Goal: Task Accomplishment & Management: Manage account settings

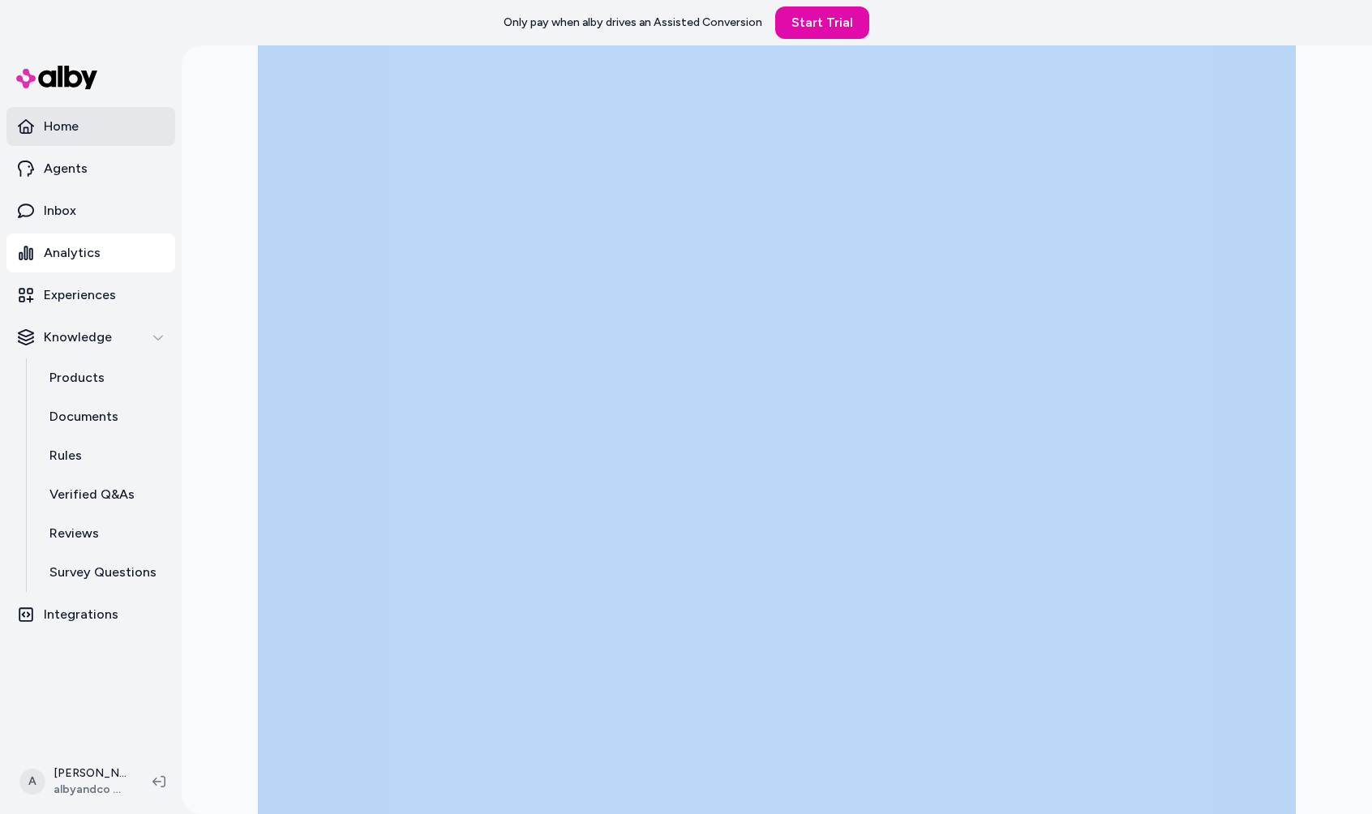
click at [95, 131] on link "Home" at bounding box center [90, 126] width 169 height 39
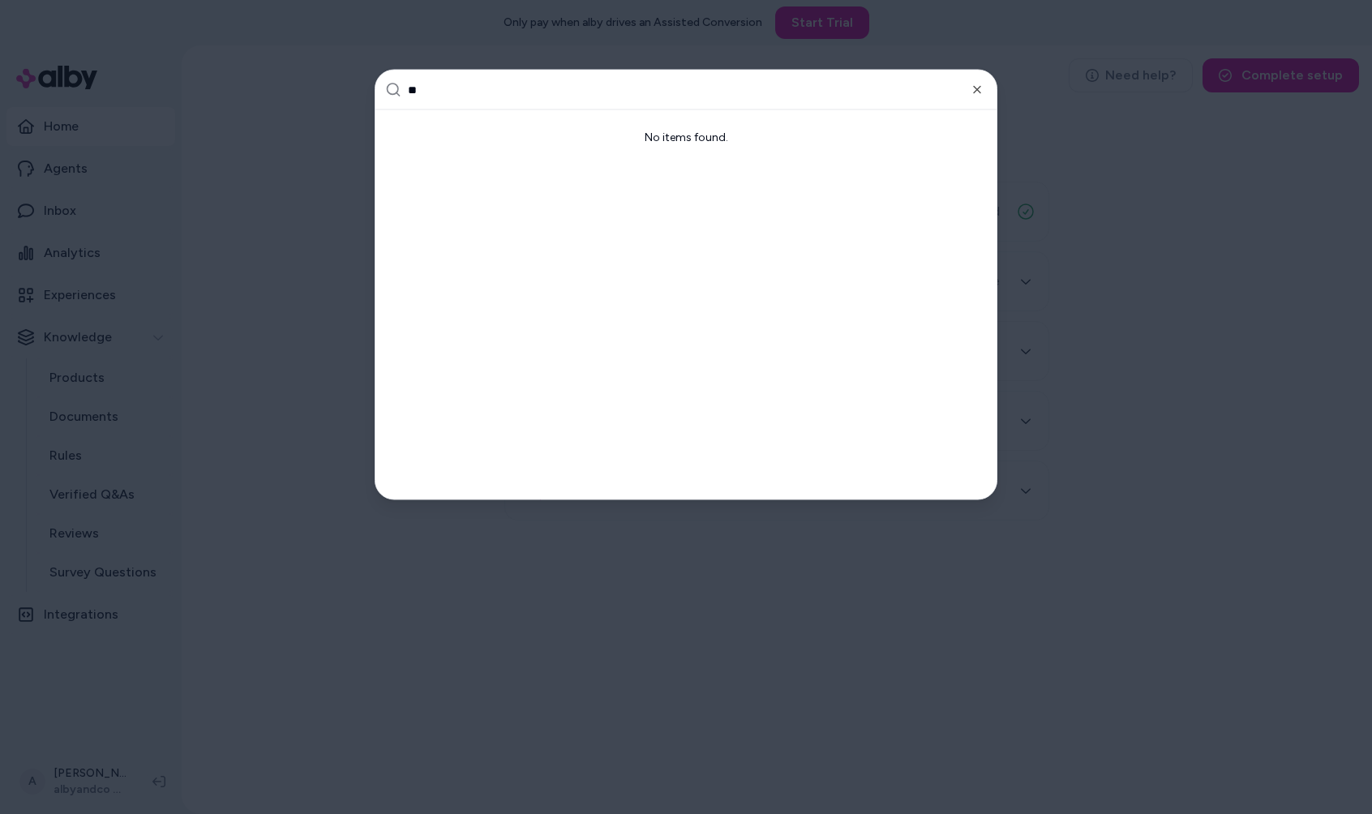
type input "*"
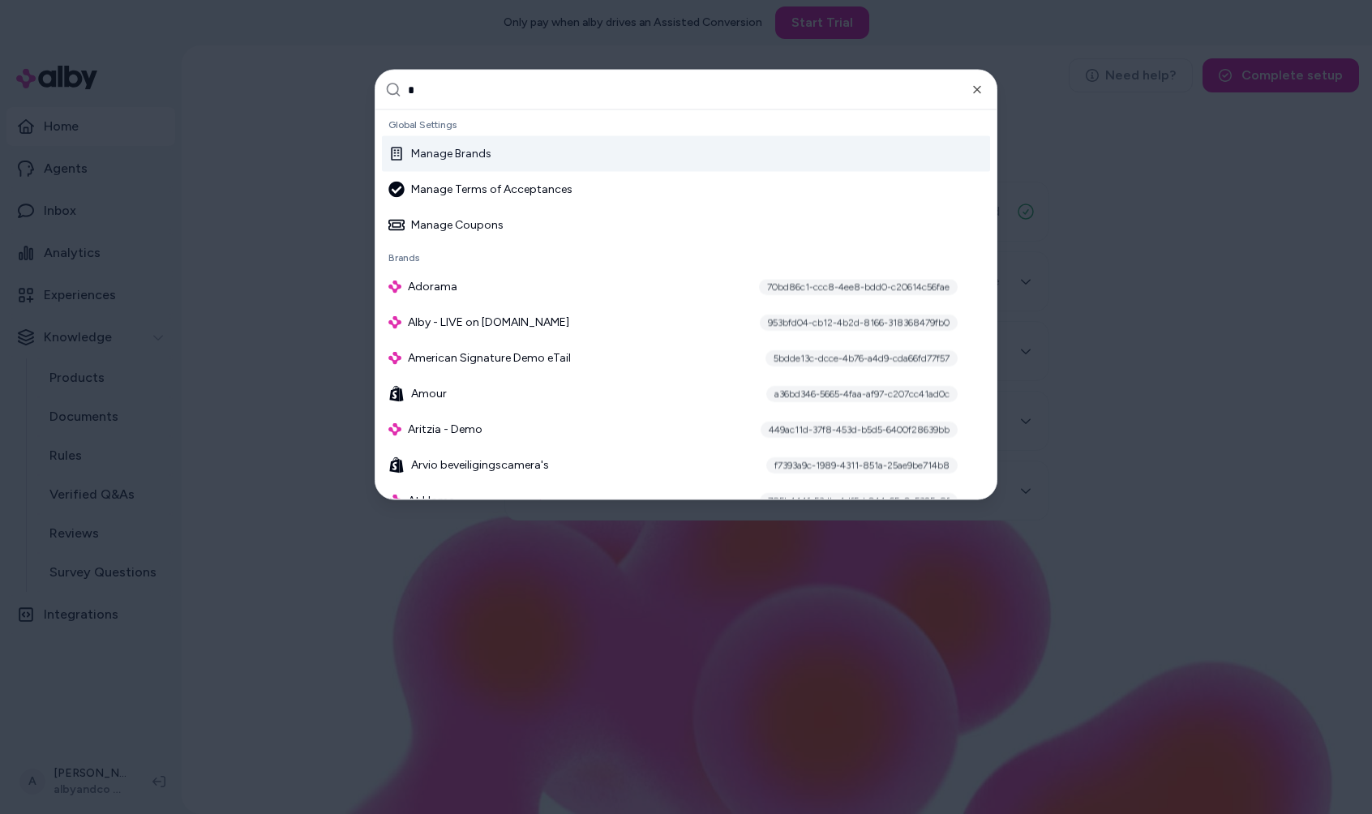
type input "**"
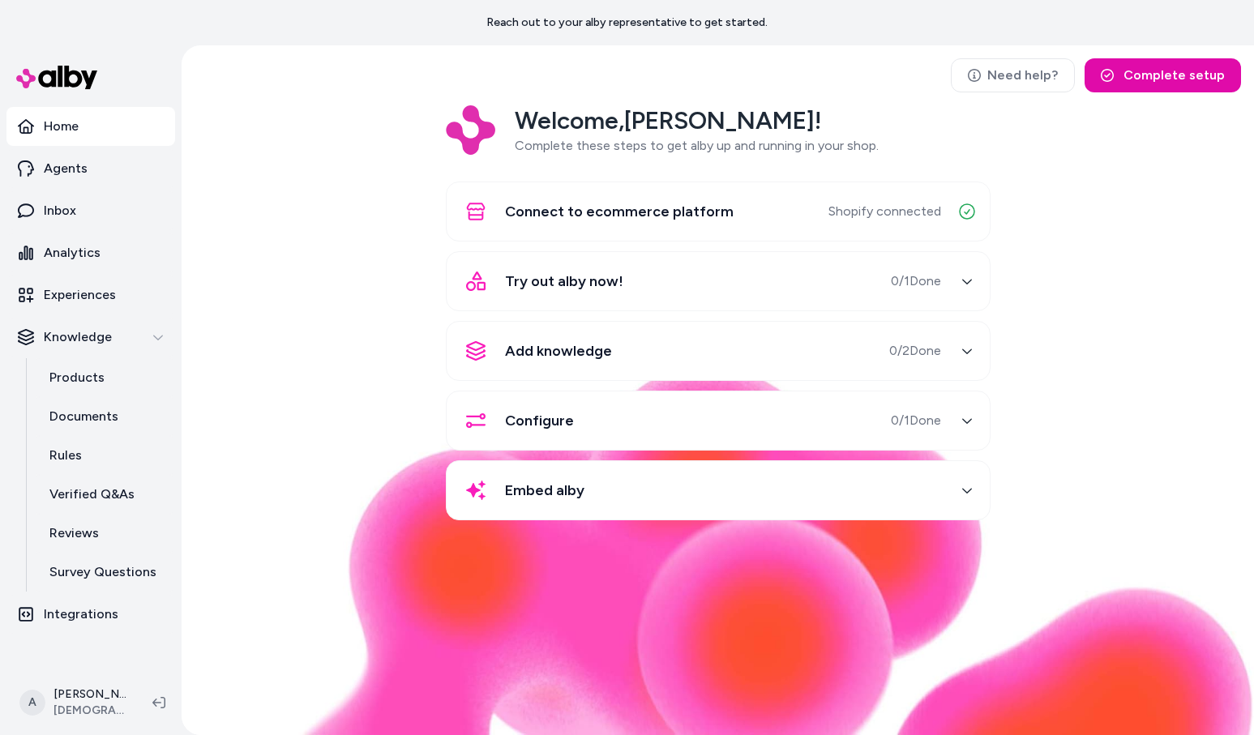
click at [249, 296] on div "Welcome, [PERSON_NAME] ! Complete these steps to get alby up and running in you…" at bounding box center [718, 324] width 1047 height 438
click at [85, 415] on p "Documents" at bounding box center [83, 416] width 69 height 19
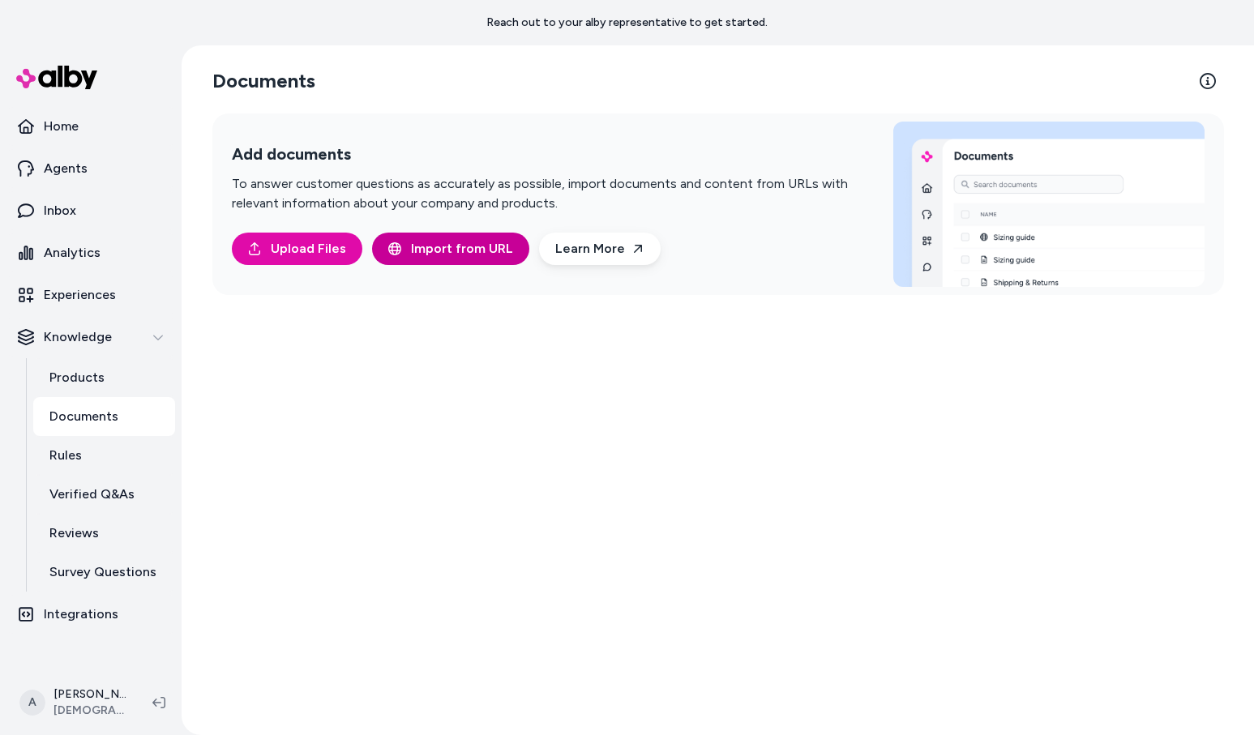
click at [418, 248] on span "Import from URL" at bounding box center [462, 248] width 102 height 19
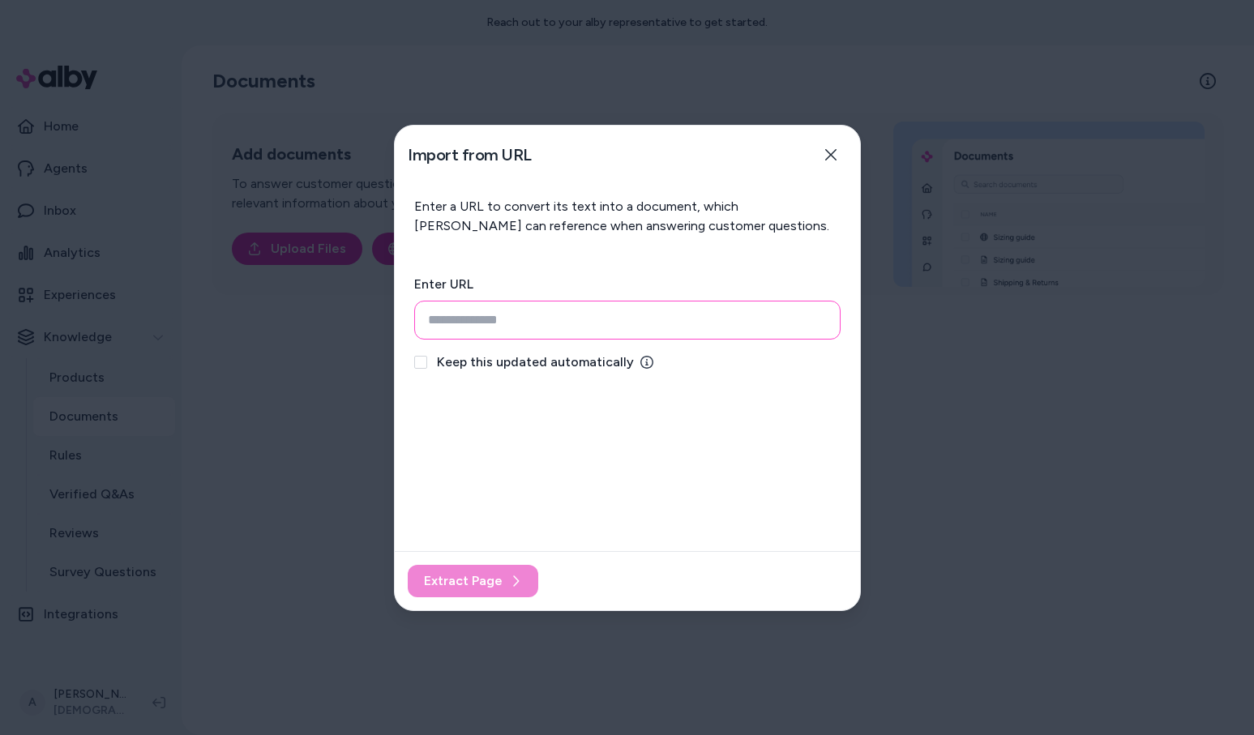
click at [598, 313] on input "url" at bounding box center [627, 320] width 426 height 39
paste input "**********"
type input "**********"
click at [587, 365] on span "Keep this updated automatically" at bounding box center [535, 362] width 197 height 19
click at [427, 365] on button "Keep this updated automatically" at bounding box center [420, 362] width 13 height 13
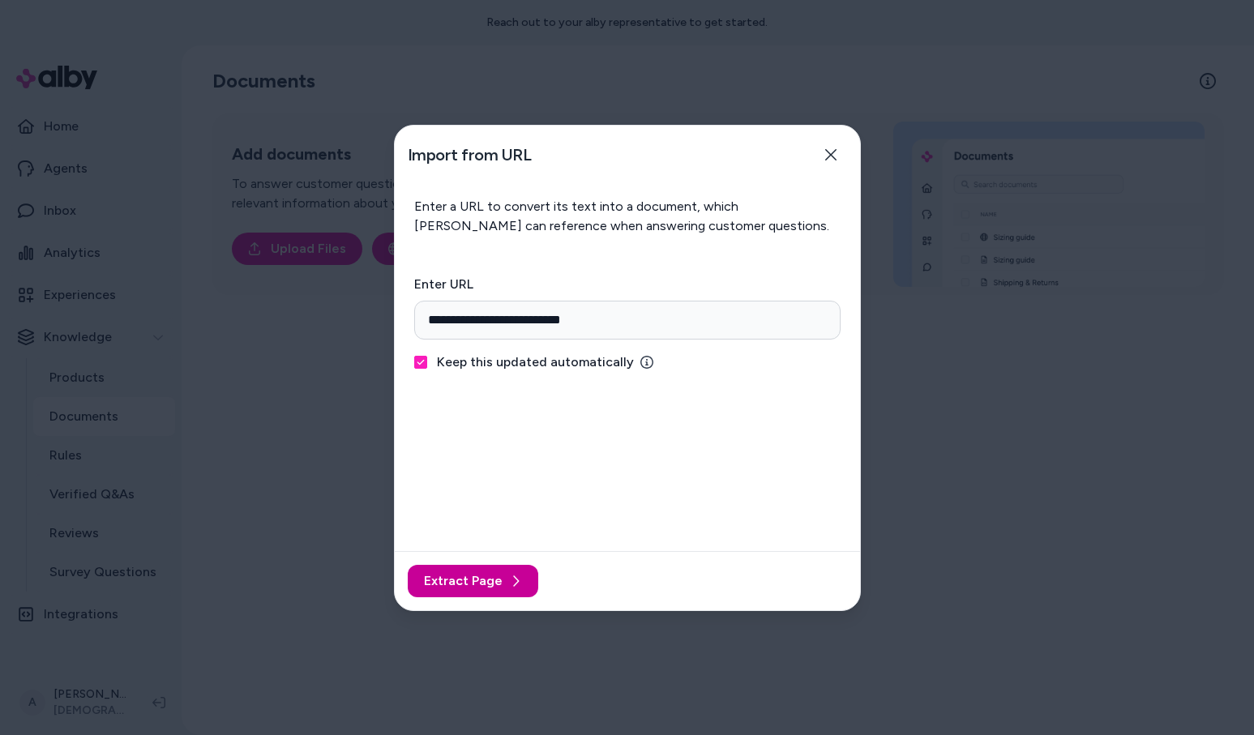
click at [477, 583] on span "Extract Page" at bounding box center [463, 581] width 79 height 19
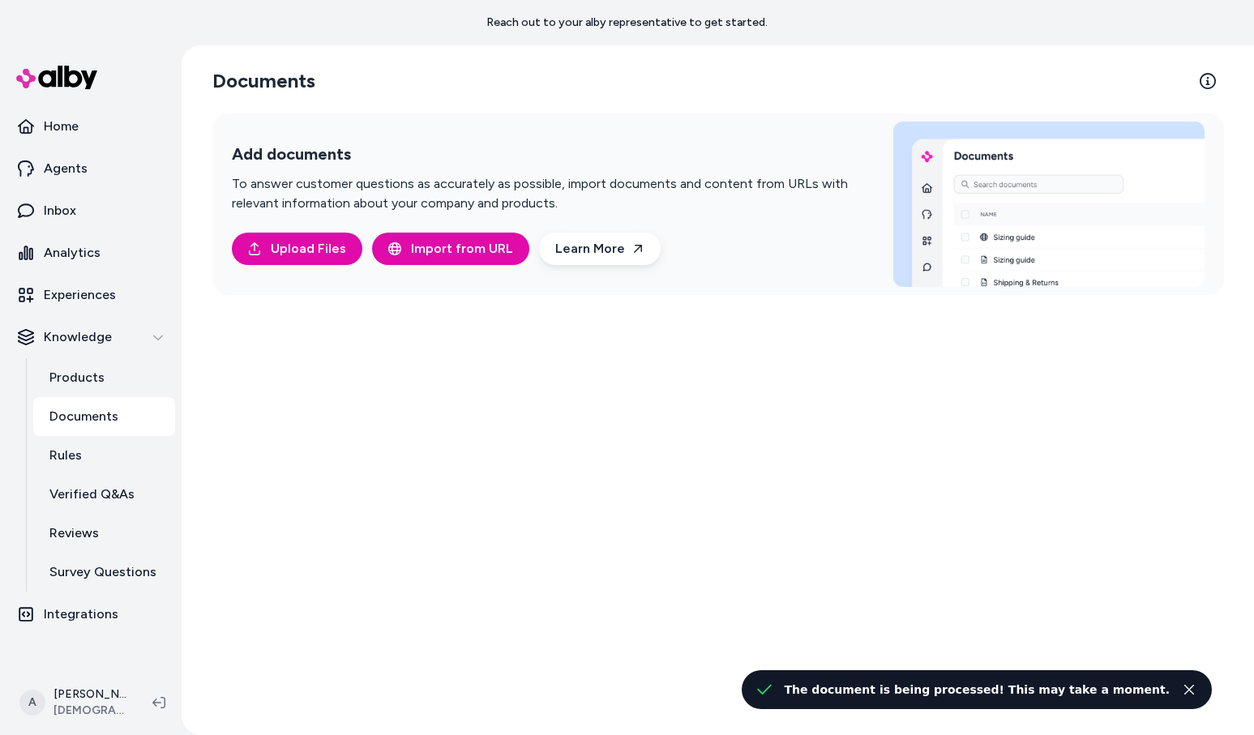
click at [902, 402] on div "Documents Add documents To answer customer questions as accurately as possible,…" at bounding box center [718, 390] width 1038 height 690
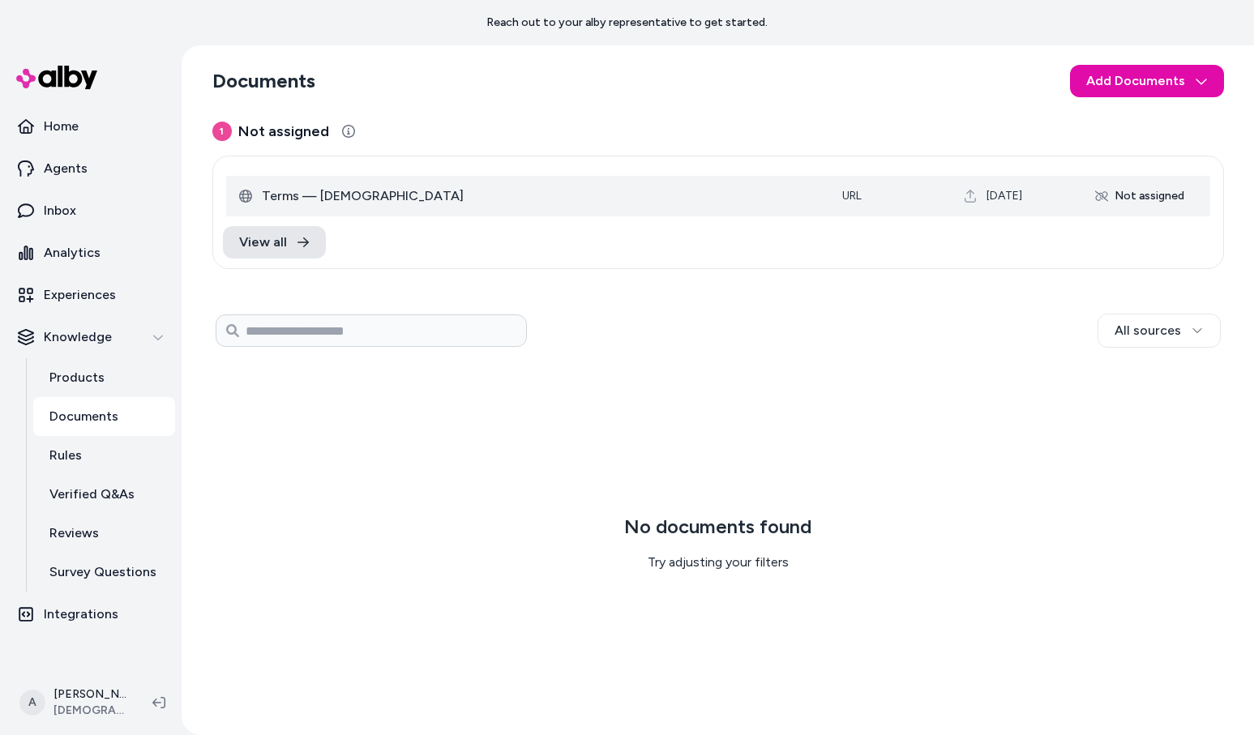
click at [528, 182] on td "Terms — mnml" at bounding box center [527, 196] width 603 height 41
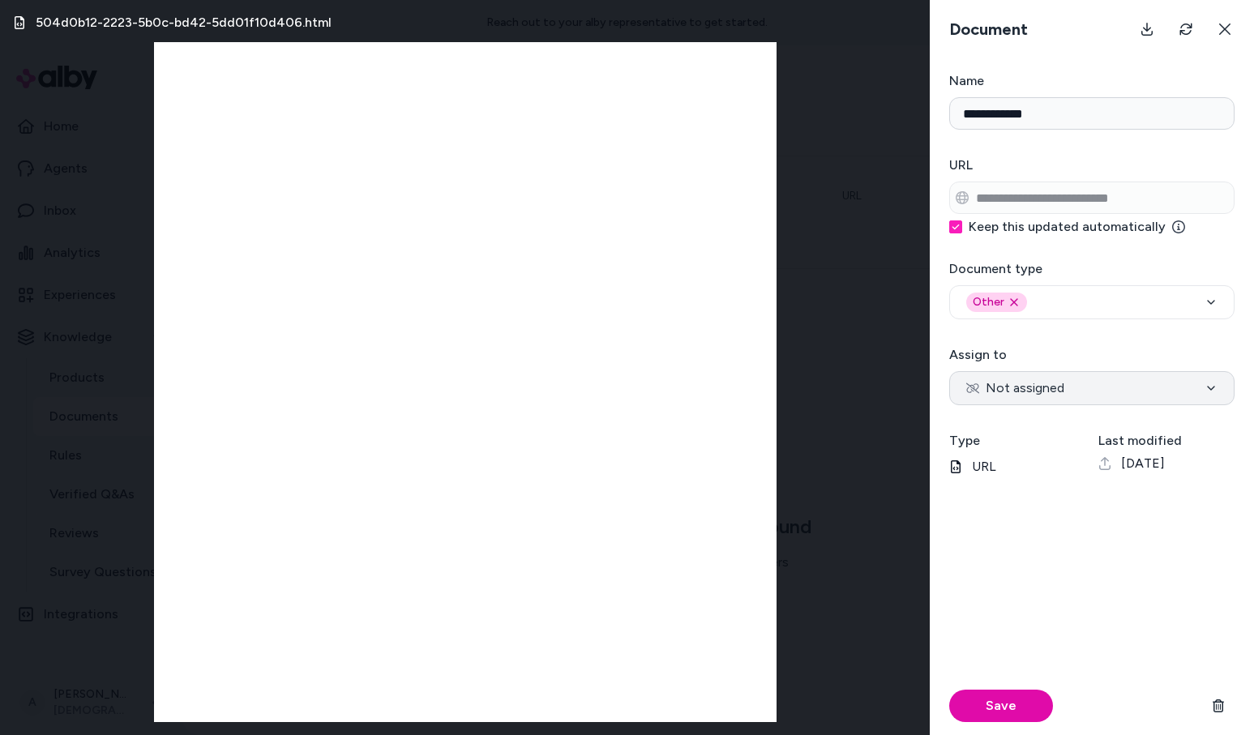
click at [1105, 395] on button "Not assigned" at bounding box center [1091, 388] width 285 height 34
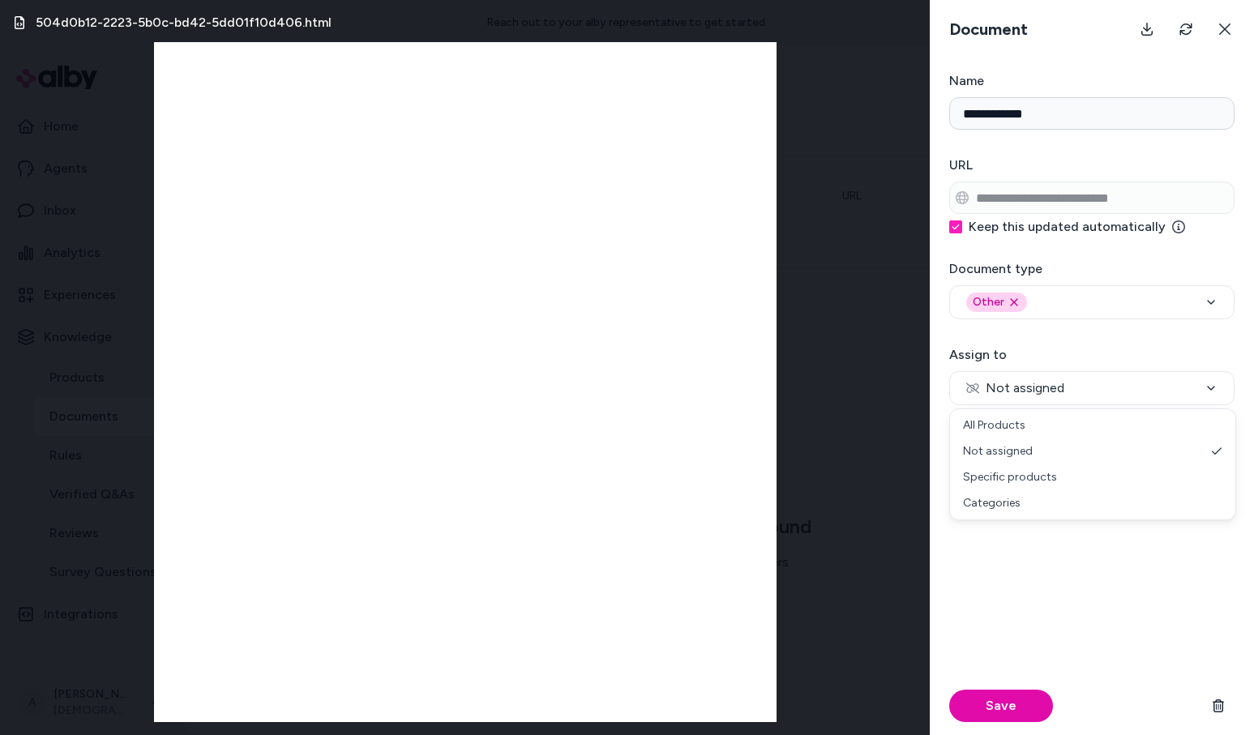
select select "***"
click at [1026, 712] on button "Save" at bounding box center [1001, 706] width 104 height 32
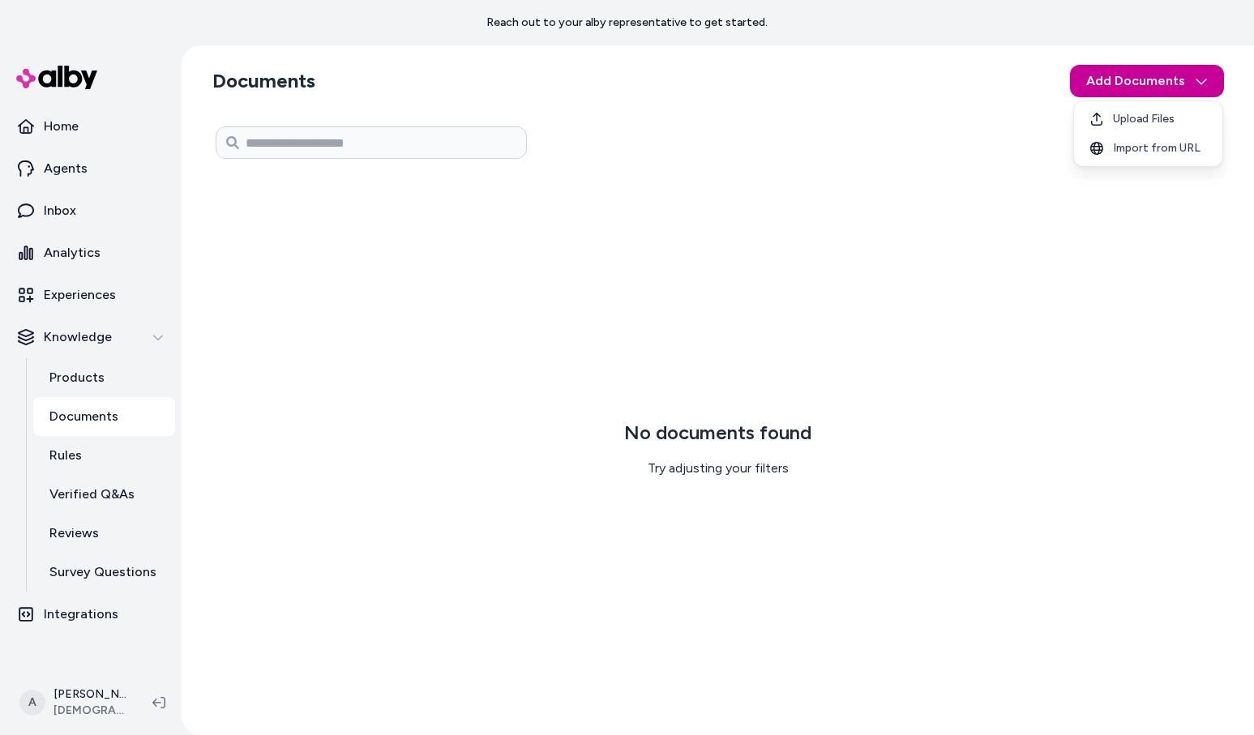
click at [1120, 74] on html "Reach out to your alby representative to get started. Home Agents Inbox Analyti…" at bounding box center [627, 367] width 1254 height 735
click at [1130, 150] on span "Import from URL" at bounding box center [1157, 148] width 88 height 16
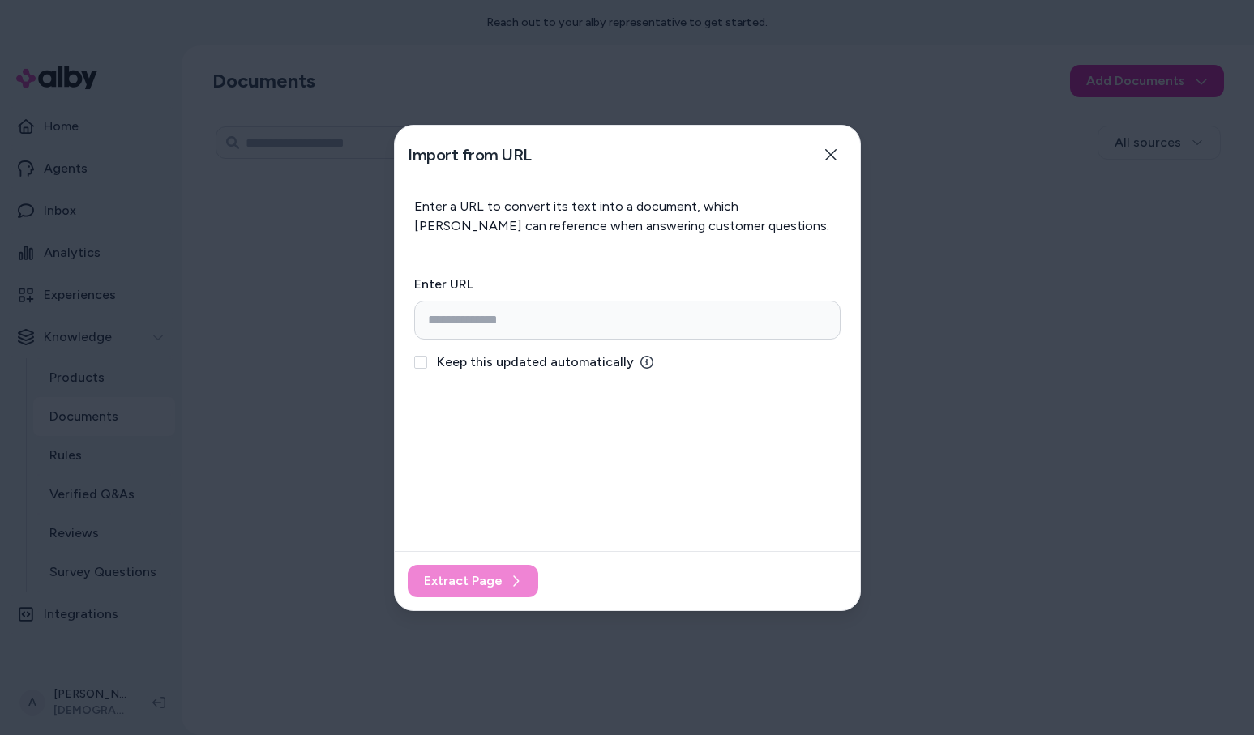
click at [735, 340] on div "Enter URL Keep this updated automatically" at bounding box center [627, 323] width 426 height 97
click at [741, 332] on input "url" at bounding box center [627, 320] width 426 height 39
paste input "**********"
type input "**********"
click at [546, 353] on span "Keep this updated automatically" at bounding box center [535, 362] width 197 height 19
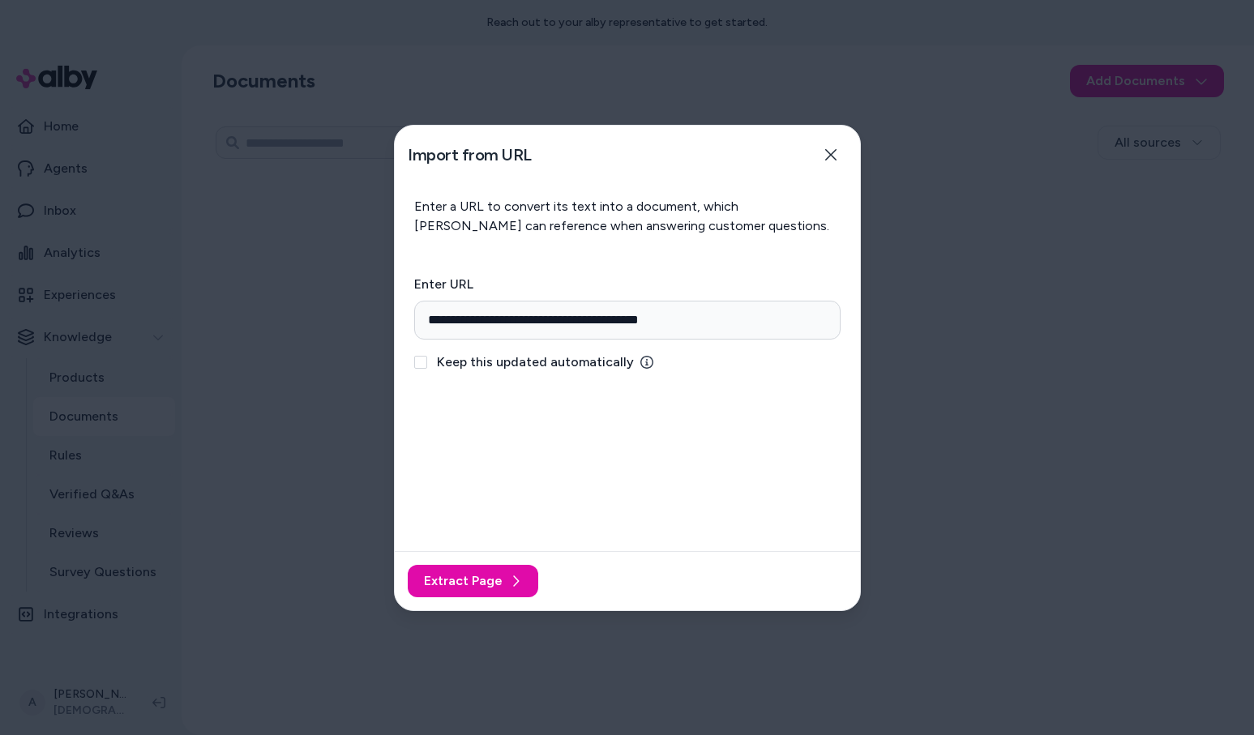
click at [427, 356] on button "Keep this updated automatically" at bounding box center [420, 362] width 13 height 13
click at [546, 359] on span "Keep this updated automatically" at bounding box center [535, 362] width 197 height 19
click at [427, 359] on button "Keep this updated automatically" at bounding box center [420, 362] width 13 height 13
click at [546, 359] on span "Keep this updated automatically" at bounding box center [535, 362] width 197 height 19
click at [427, 359] on button "Keep this updated automatically" at bounding box center [420, 362] width 13 height 13
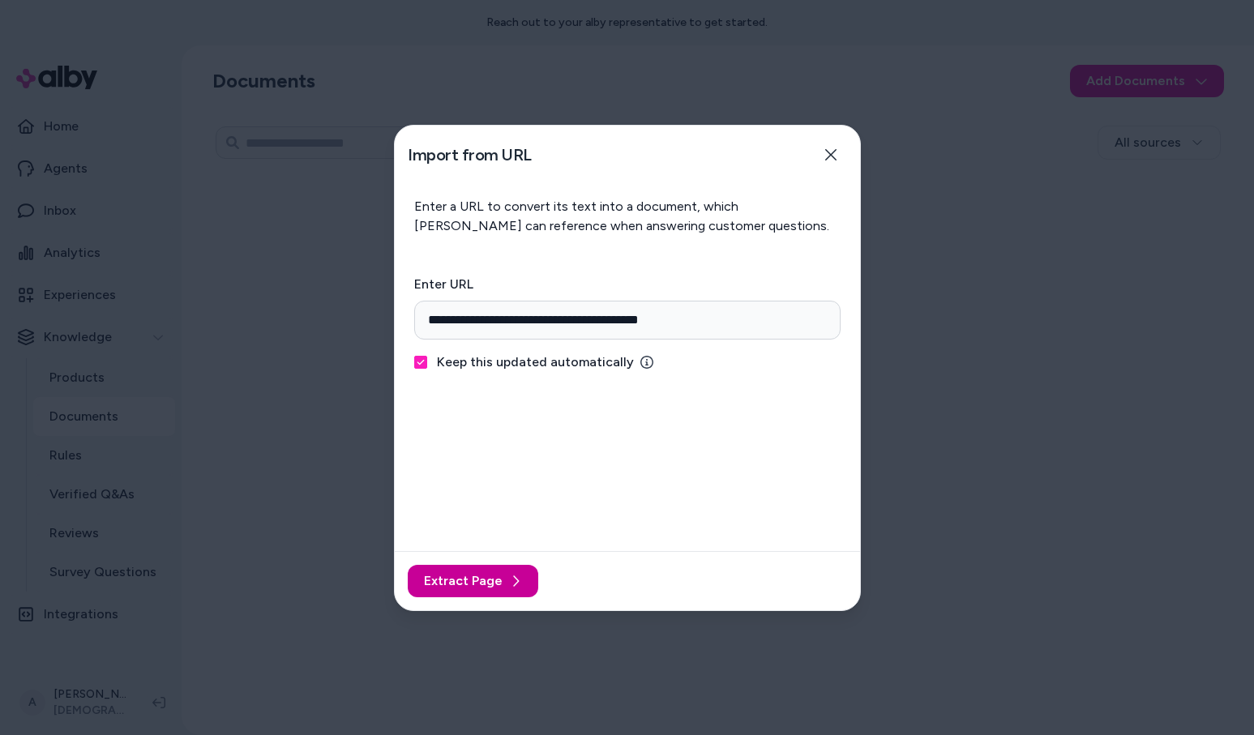
click at [482, 569] on button "Extract Page" at bounding box center [473, 581] width 131 height 32
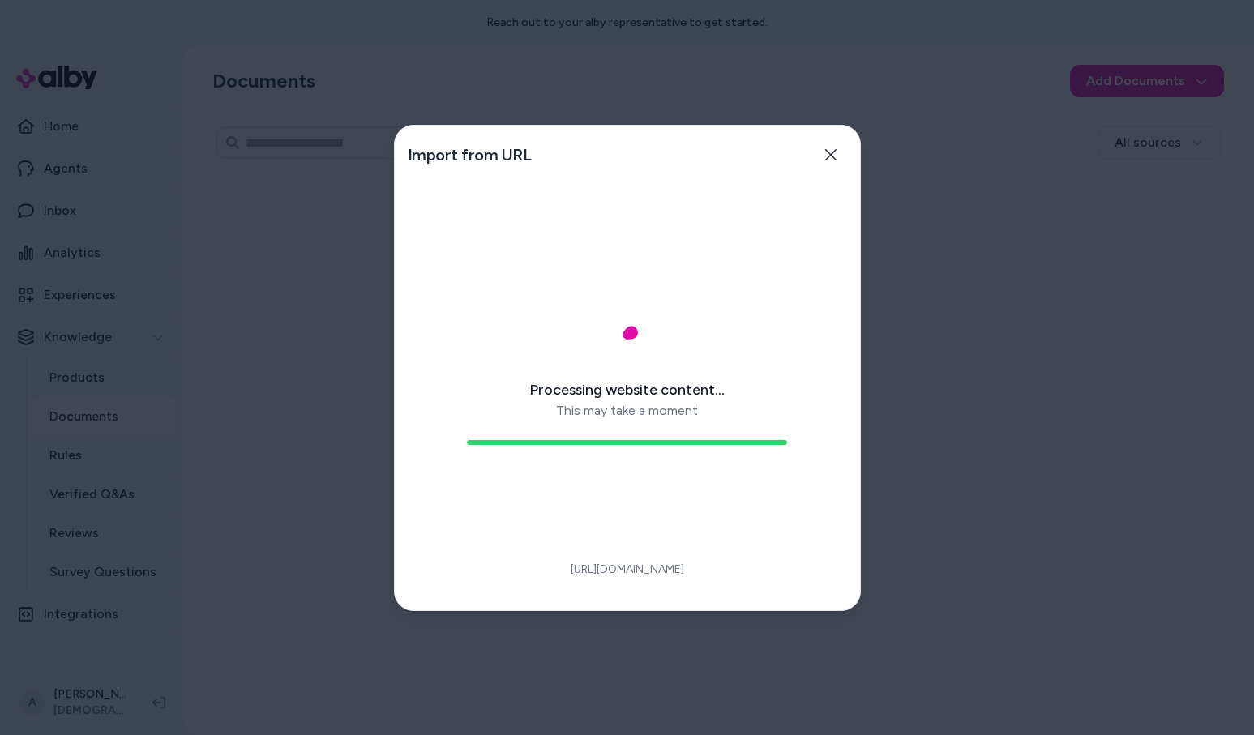
click at [101, 252] on div at bounding box center [627, 367] width 1254 height 735
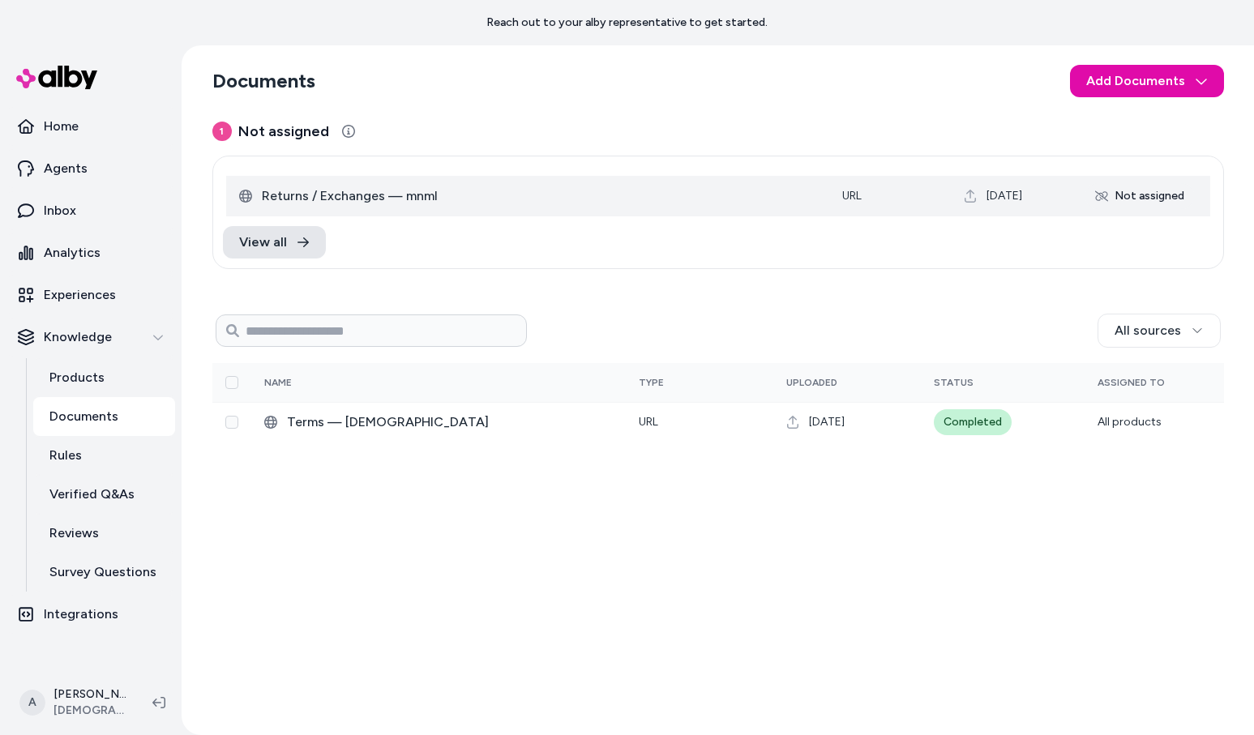
click at [428, 203] on span "Returns / Exchanges — mnml" at bounding box center [539, 195] width 555 height 19
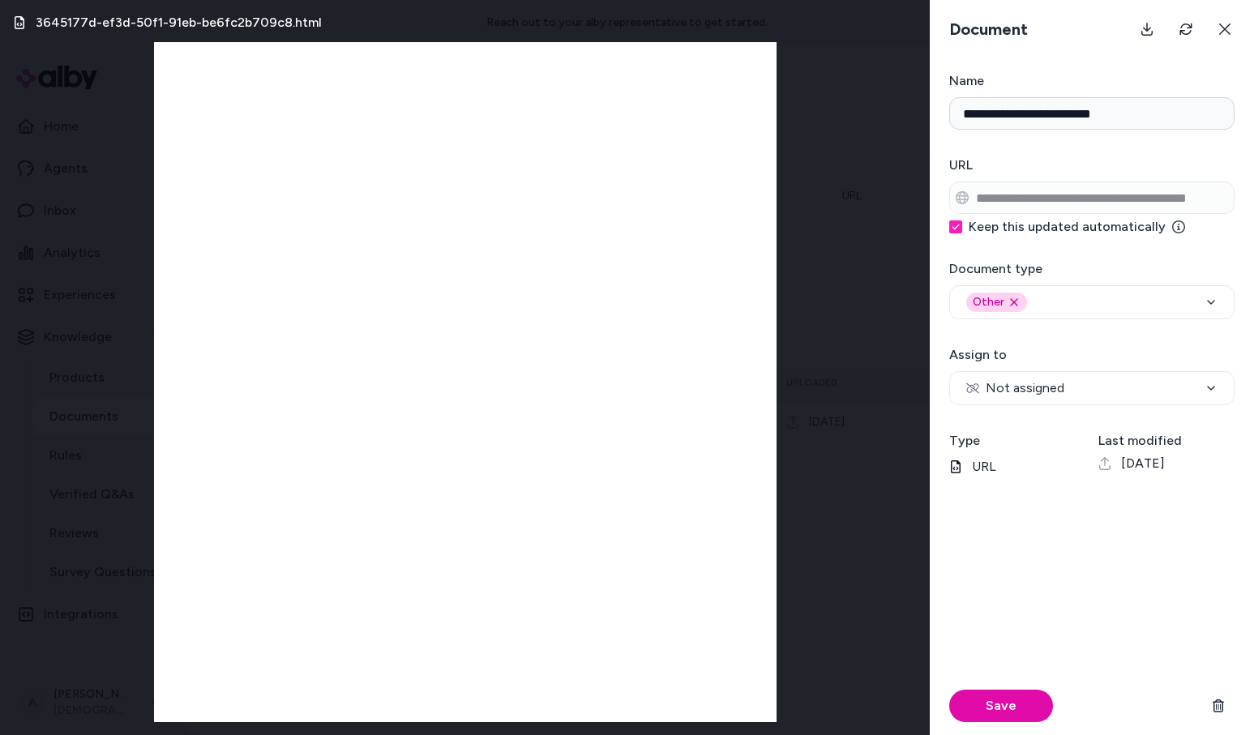
click at [1122, 370] on div "**********" at bounding box center [1091, 375] width 285 height 60
click at [1090, 400] on button "Not assigned" at bounding box center [1091, 388] width 285 height 34
select select "***"
click at [1134, 292] on button "Other Remove other option" at bounding box center [1091, 302] width 285 height 34
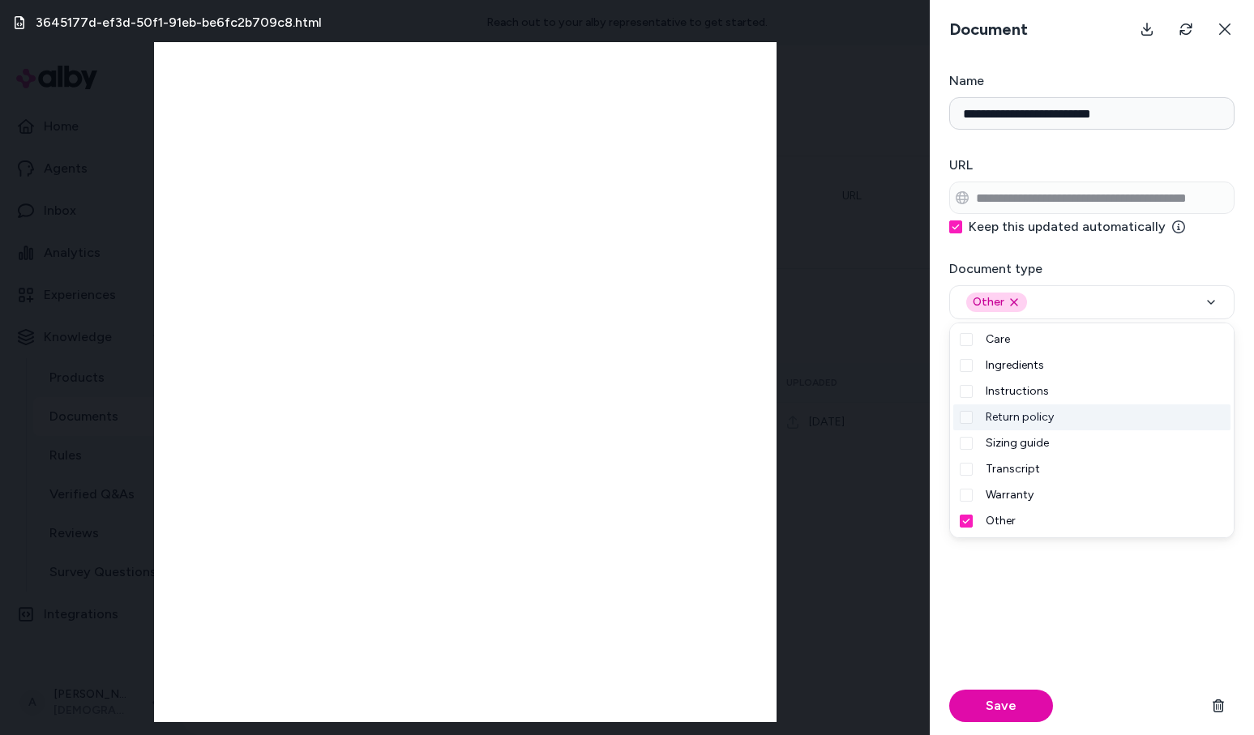
click at [1047, 420] on span "Return policy" at bounding box center [1020, 417] width 68 height 16
click at [986, 518] on span "Other" at bounding box center [1001, 521] width 30 height 16
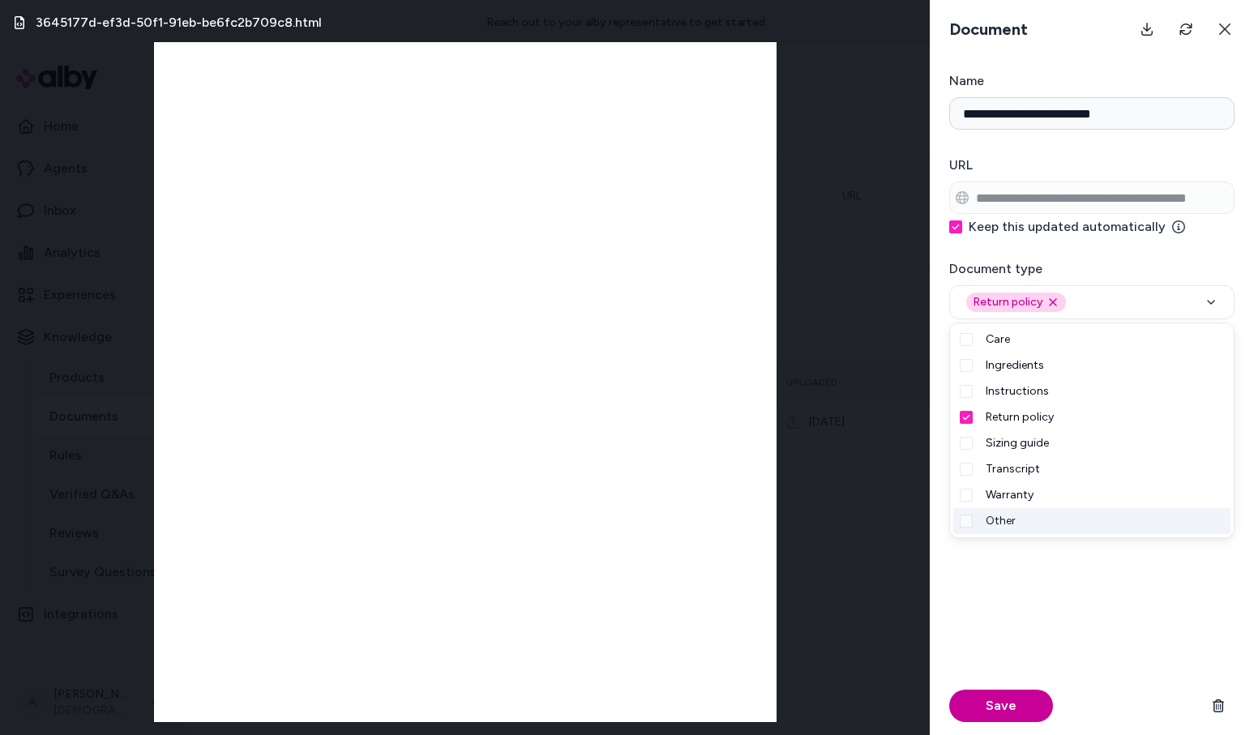
click at [996, 709] on button "Save" at bounding box center [1001, 706] width 104 height 32
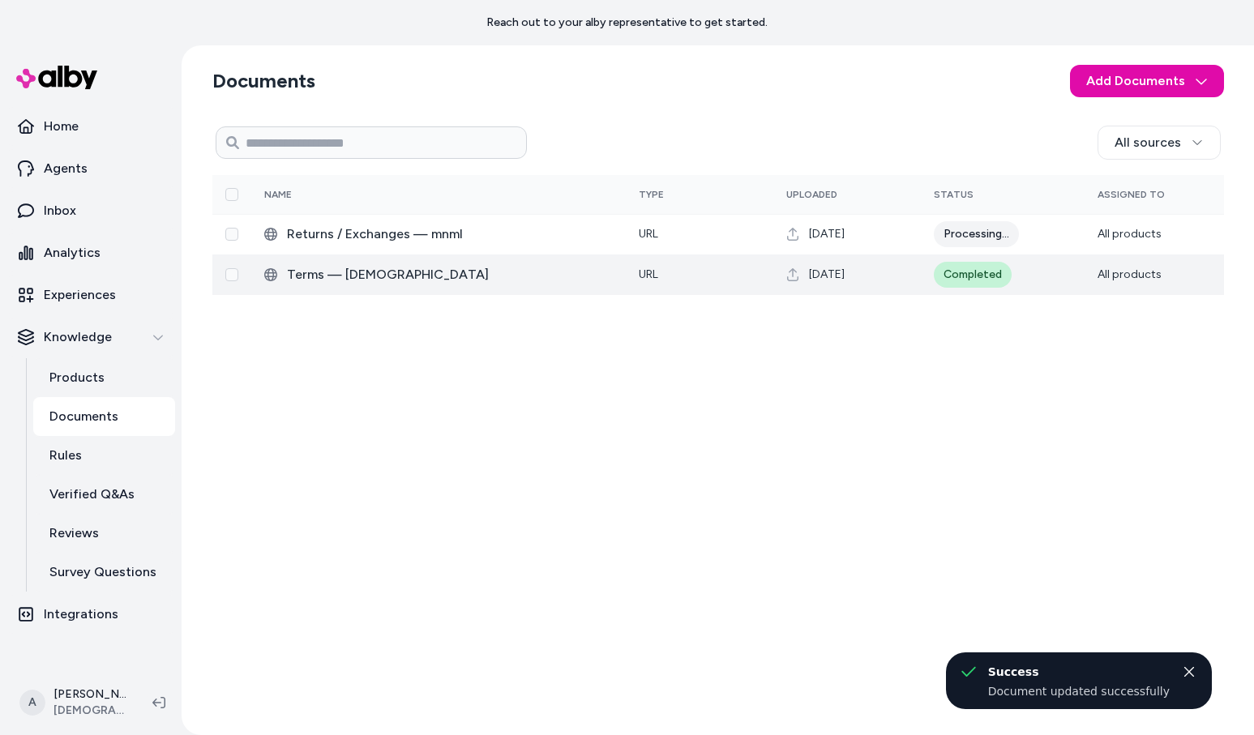
click at [332, 266] on span "Terms — mnml" at bounding box center [450, 274] width 326 height 19
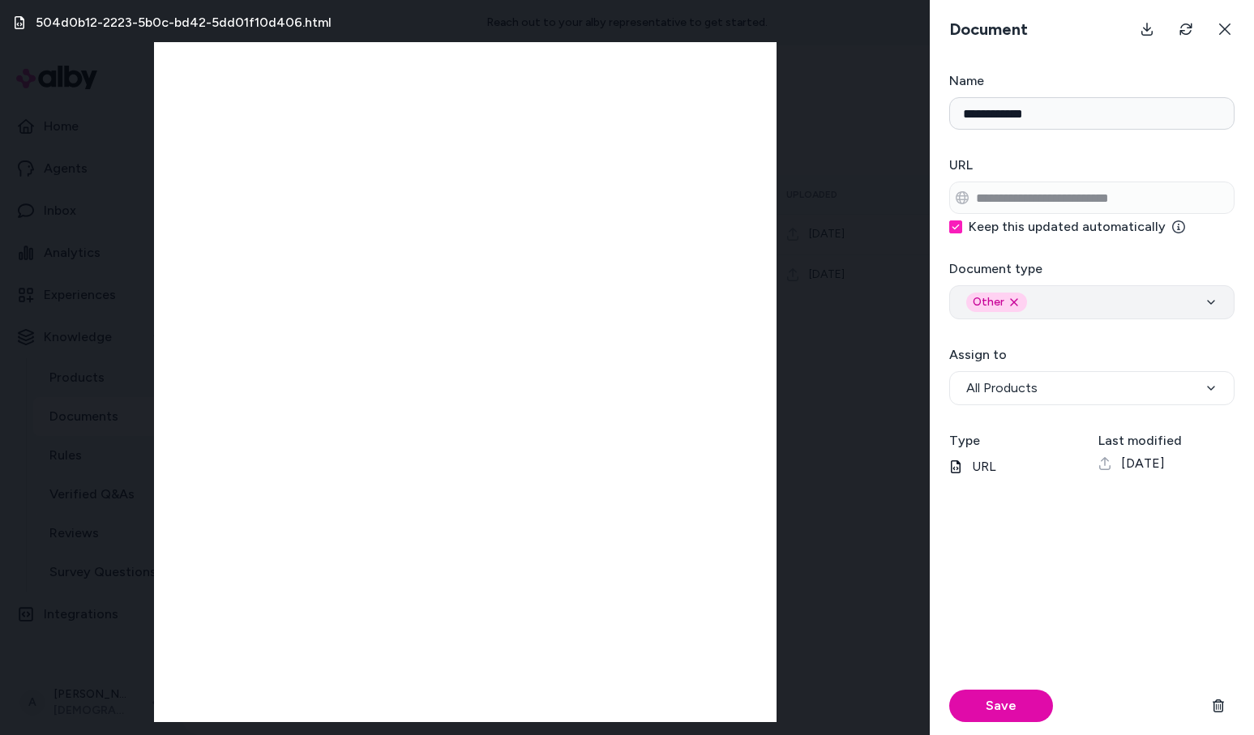
click at [1016, 312] on button "Other Remove other option" at bounding box center [1091, 302] width 285 height 34
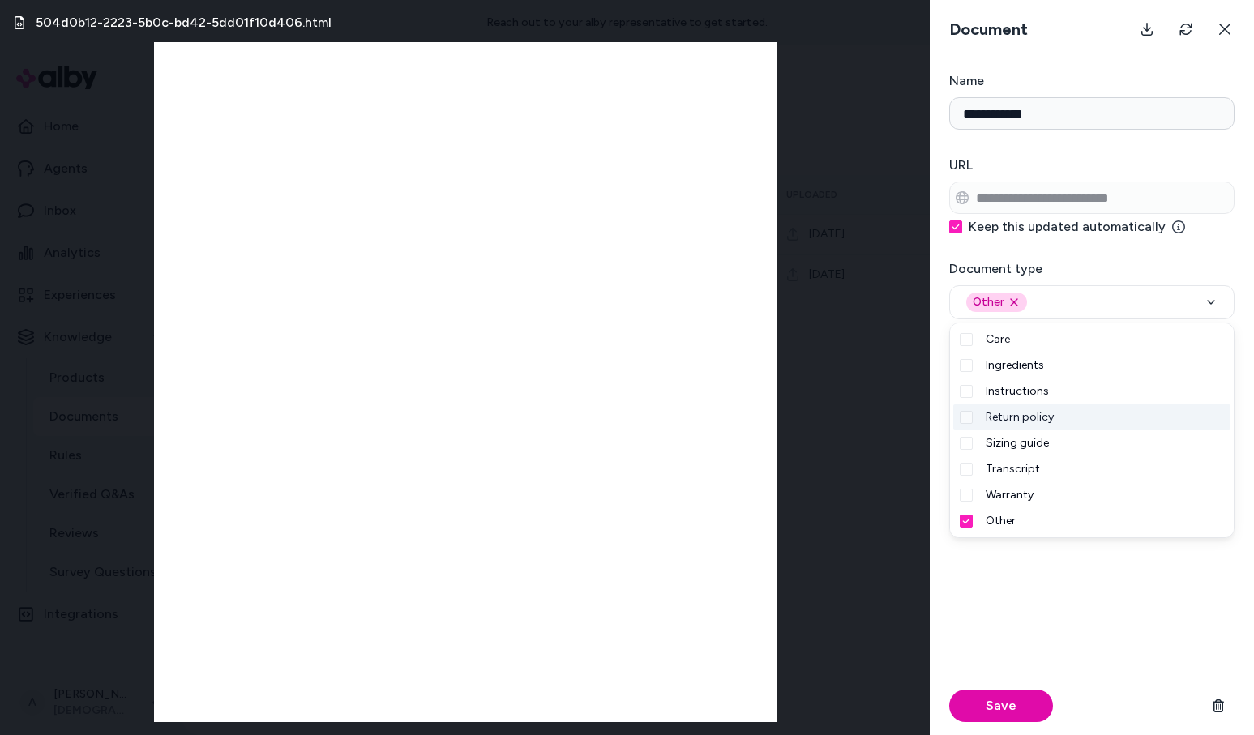
click at [985, 417] on div "Return policy" at bounding box center [1091, 418] width 277 height 26
click at [979, 508] on div "Other" at bounding box center [1091, 521] width 277 height 26
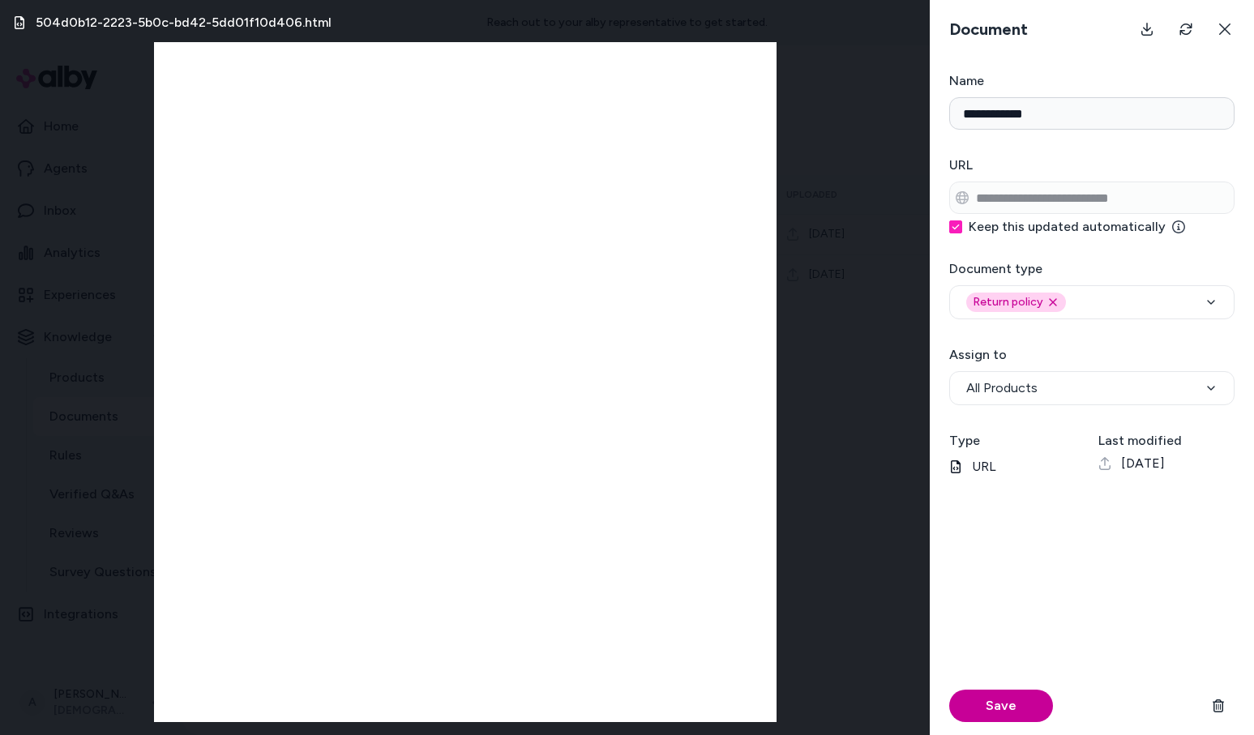
click at [998, 693] on button "Save" at bounding box center [1001, 706] width 104 height 32
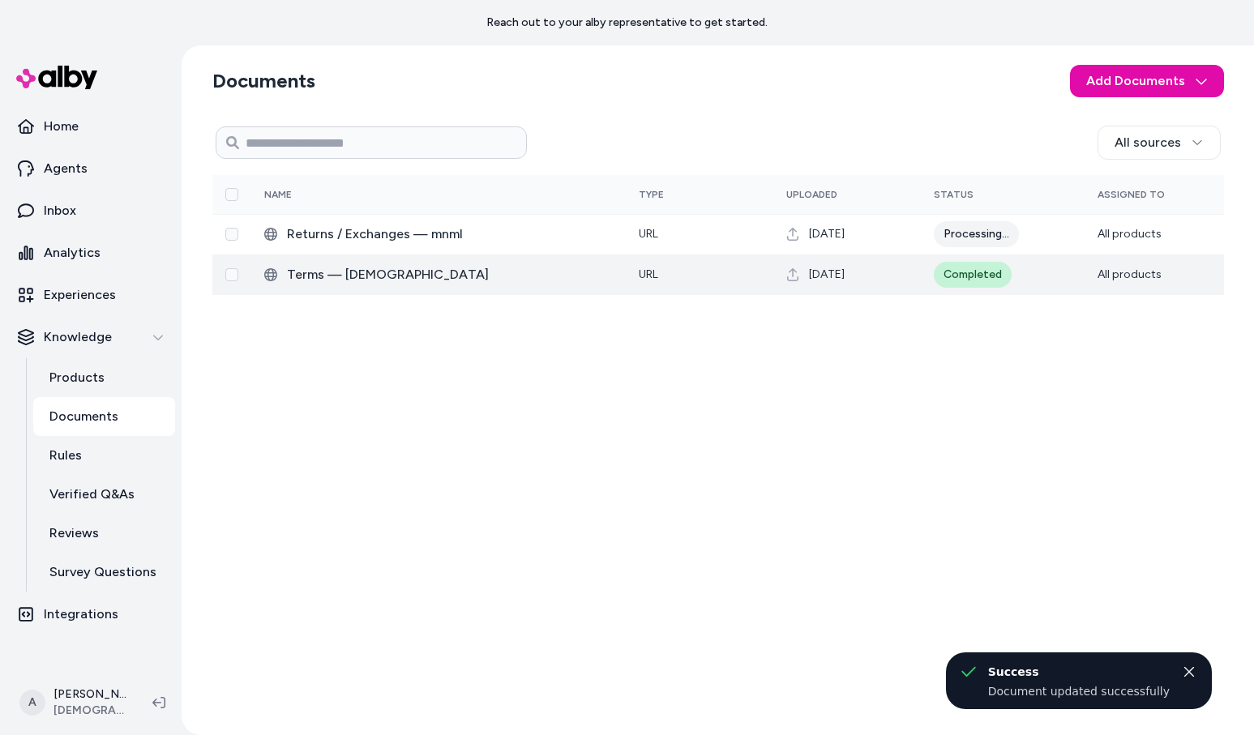
click at [344, 269] on span "Terms — mnml" at bounding box center [450, 274] width 326 height 19
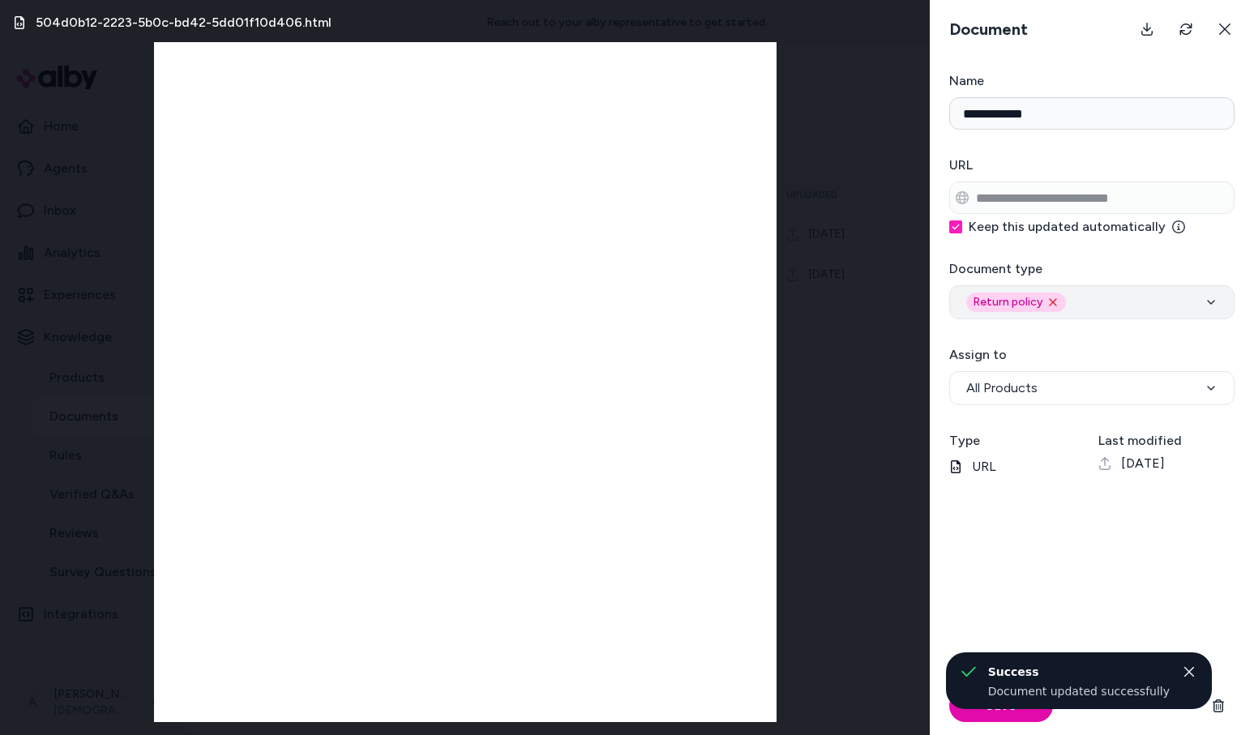
click at [1051, 306] on icon "Remove return_policy option" at bounding box center [1053, 302] width 13 height 13
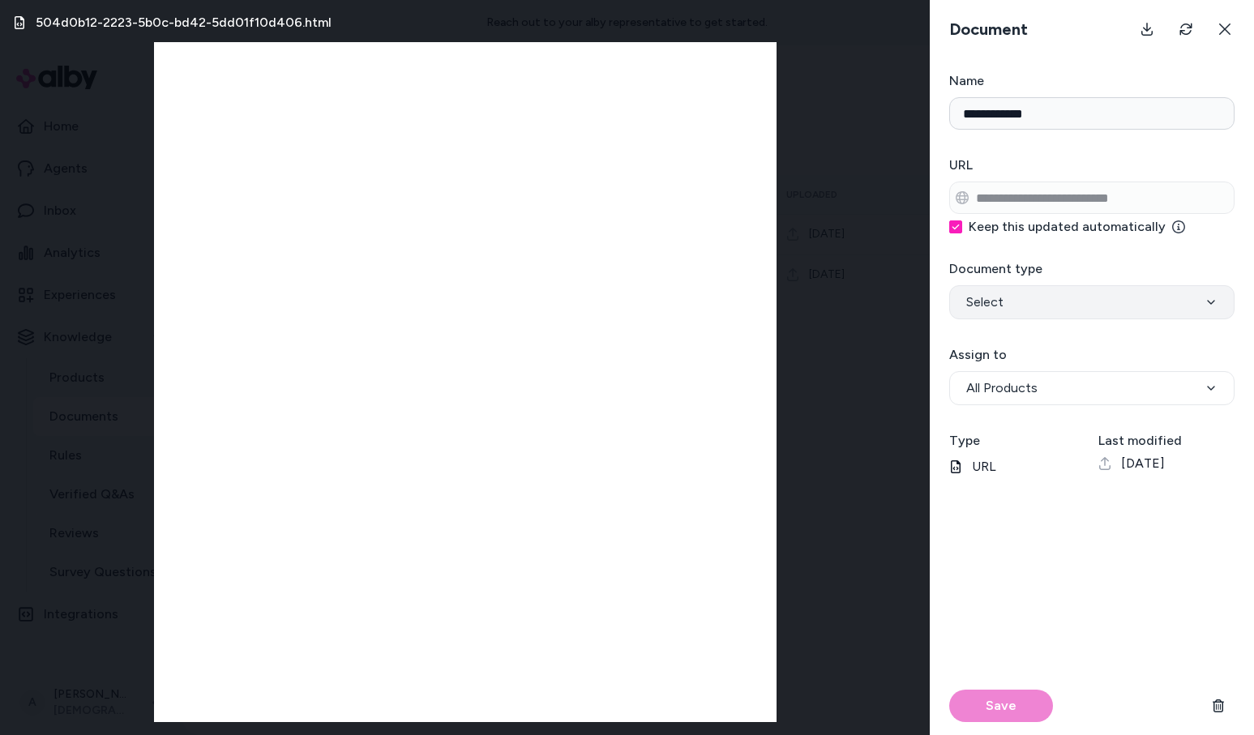
click at [1051, 306] on div "Select" at bounding box center [1091, 302] width 251 height 19
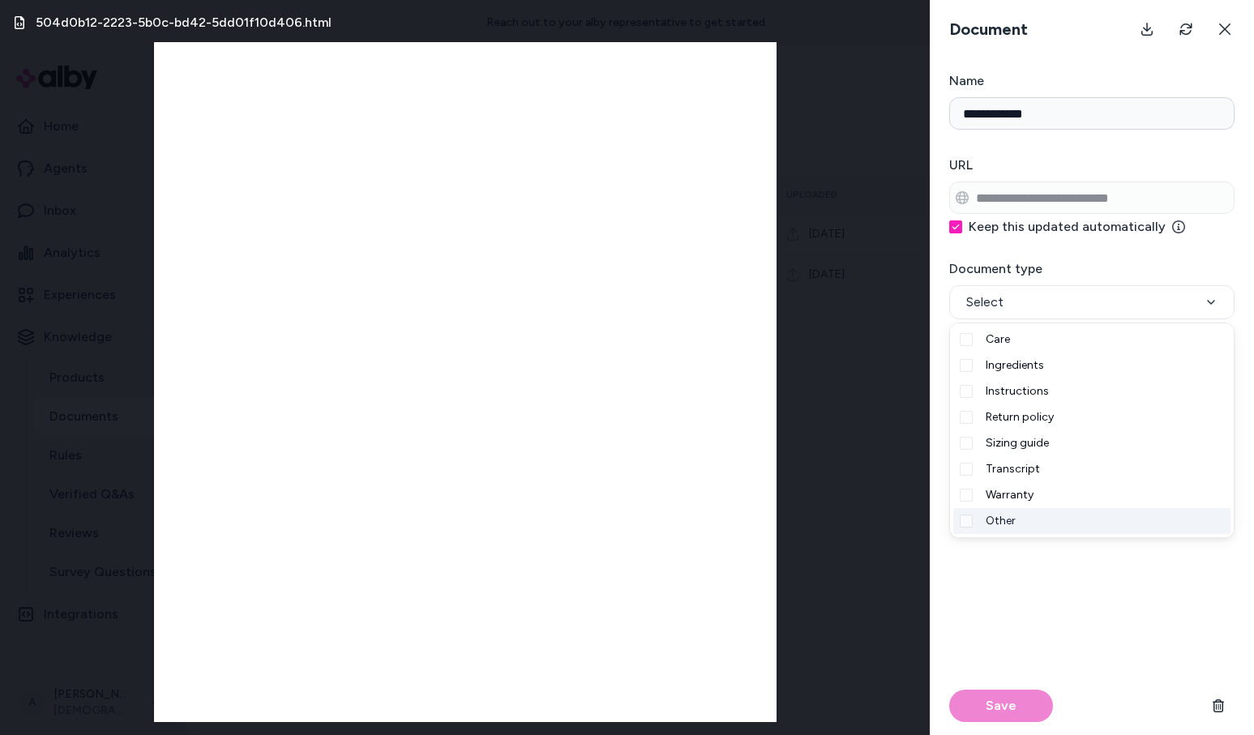
click at [1007, 533] on div "Other" at bounding box center [1091, 521] width 277 height 26
click at [994, 706] on button "Save" at bounding box center [1001, 706] width 104 height 32
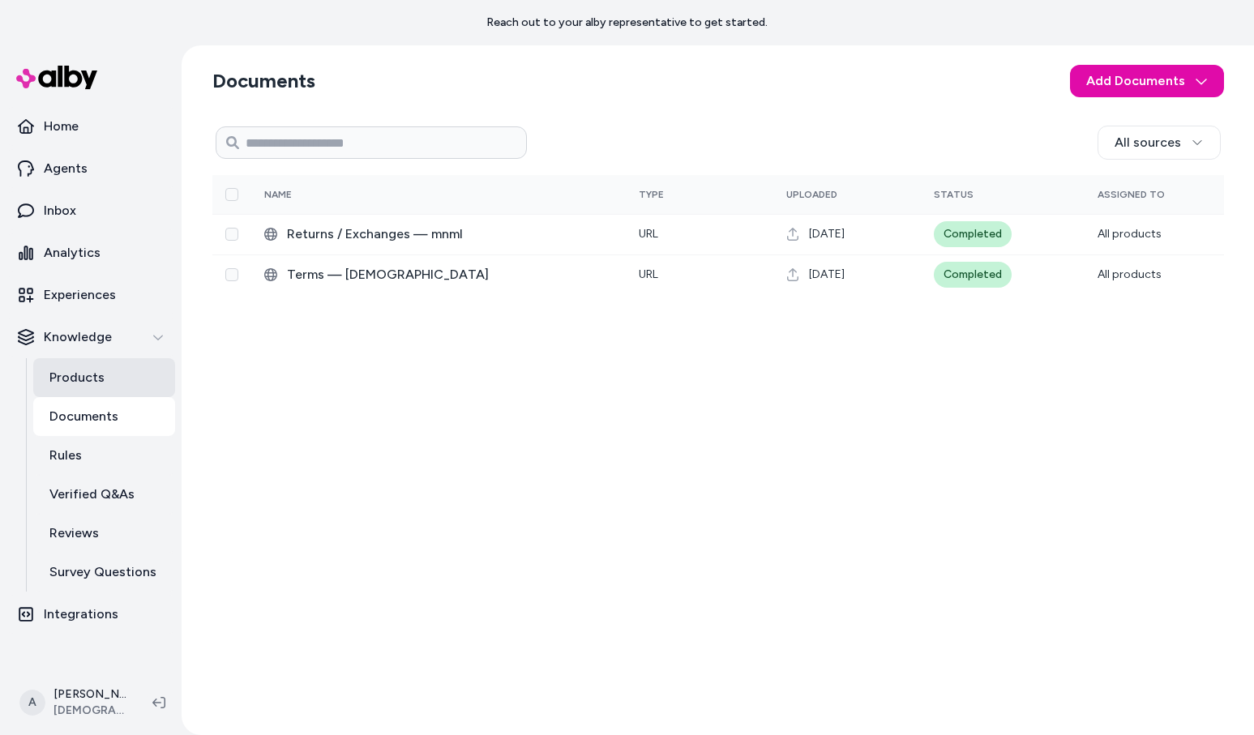
click at [125, 379] on link "Products" at bounding box center [104, 377] width 142 height 39
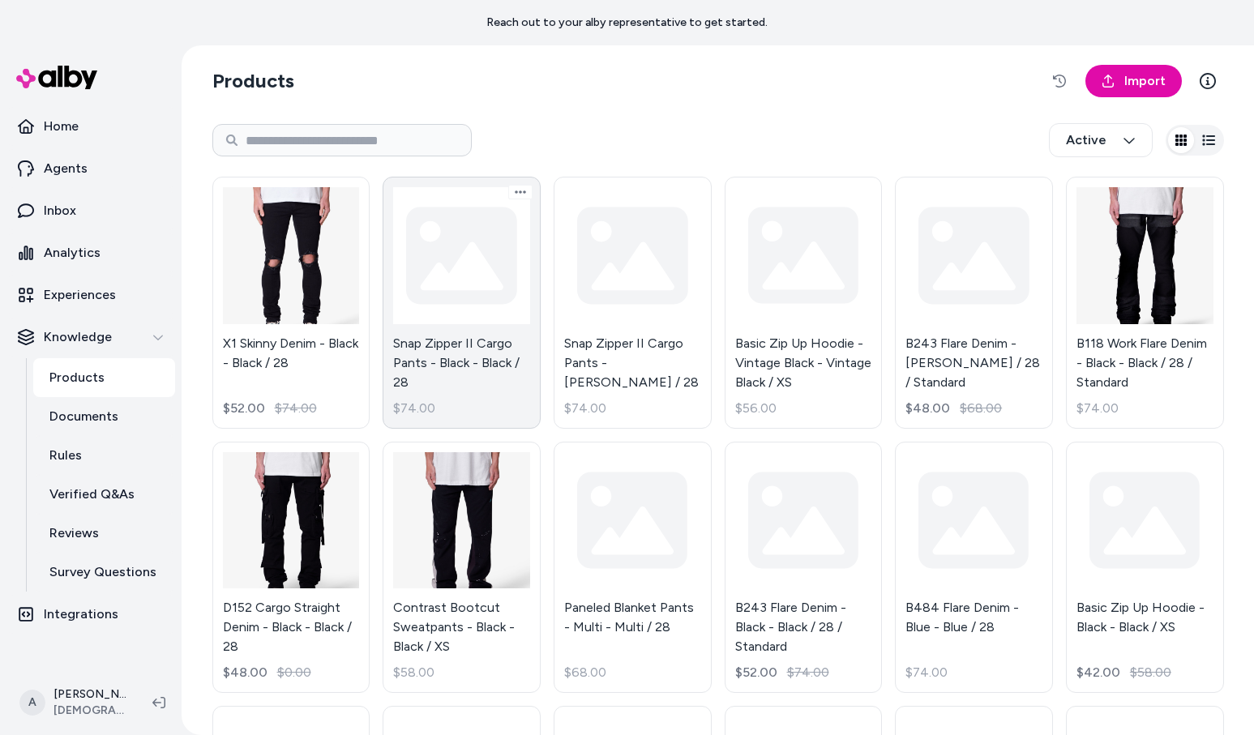
click at [413, 329] on link "Snap Zipper II Cargo Pants - Black - Black / 28 $74.00" at bounding box center [462, 303] width 158 height 252
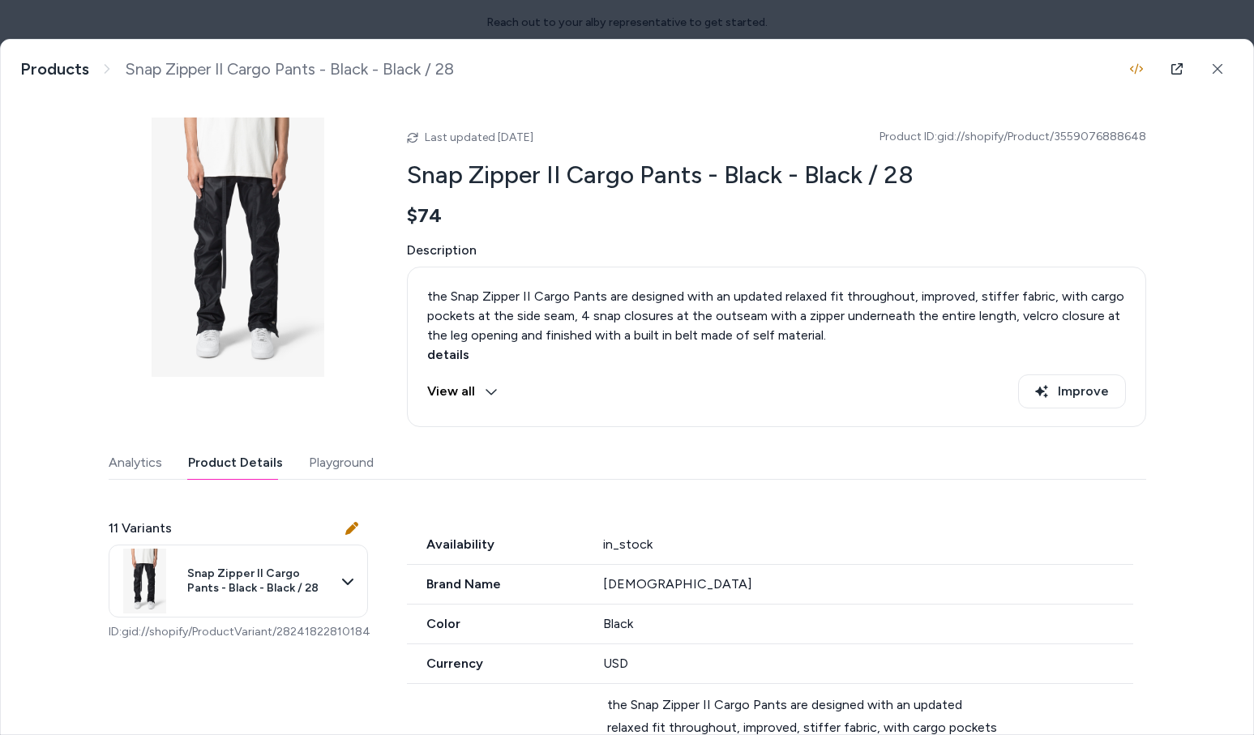
click at [208, 469] on button "Product Details" at bounding box center [235, 463] width 95 height 32
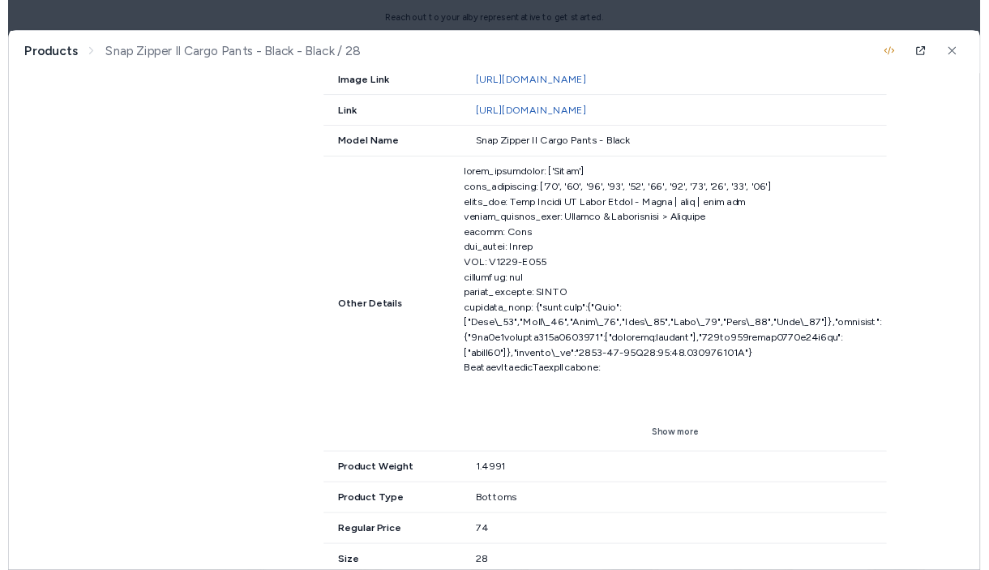
scroll to position [992, 0]
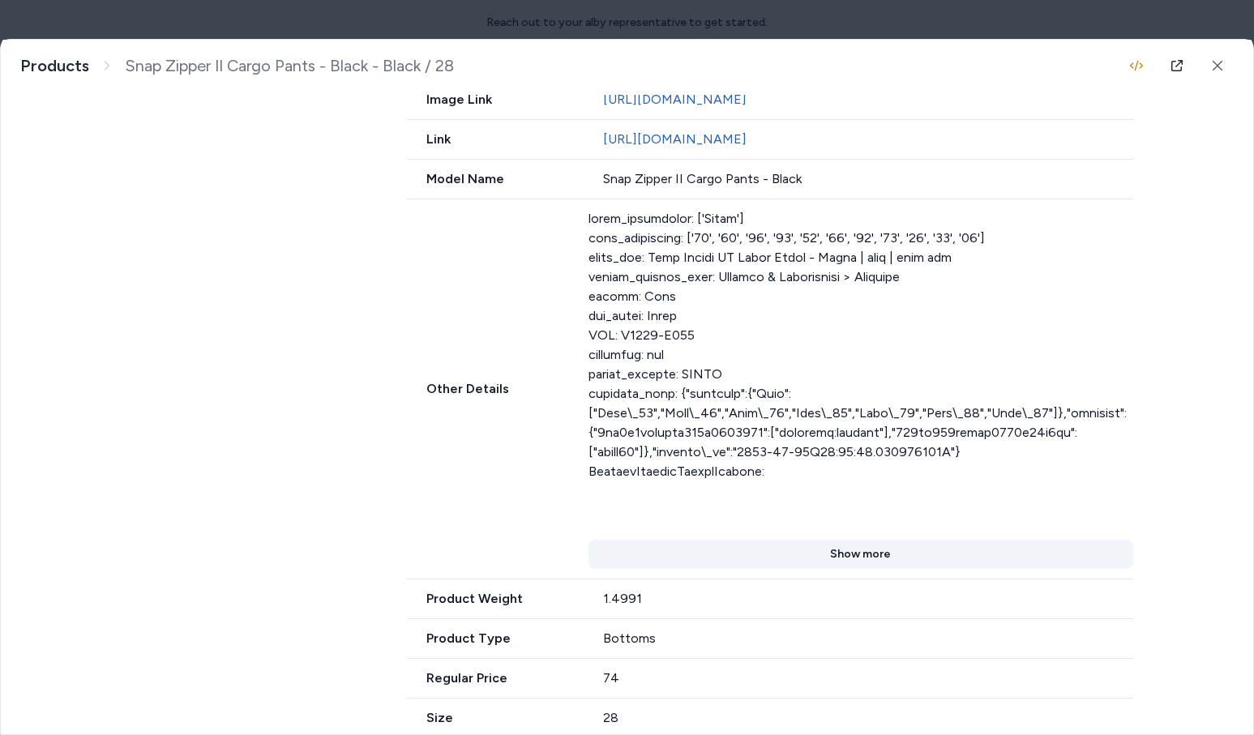
click at [808, 558] on button "Show more" at bounding box center [861, 554] width 545 height 29
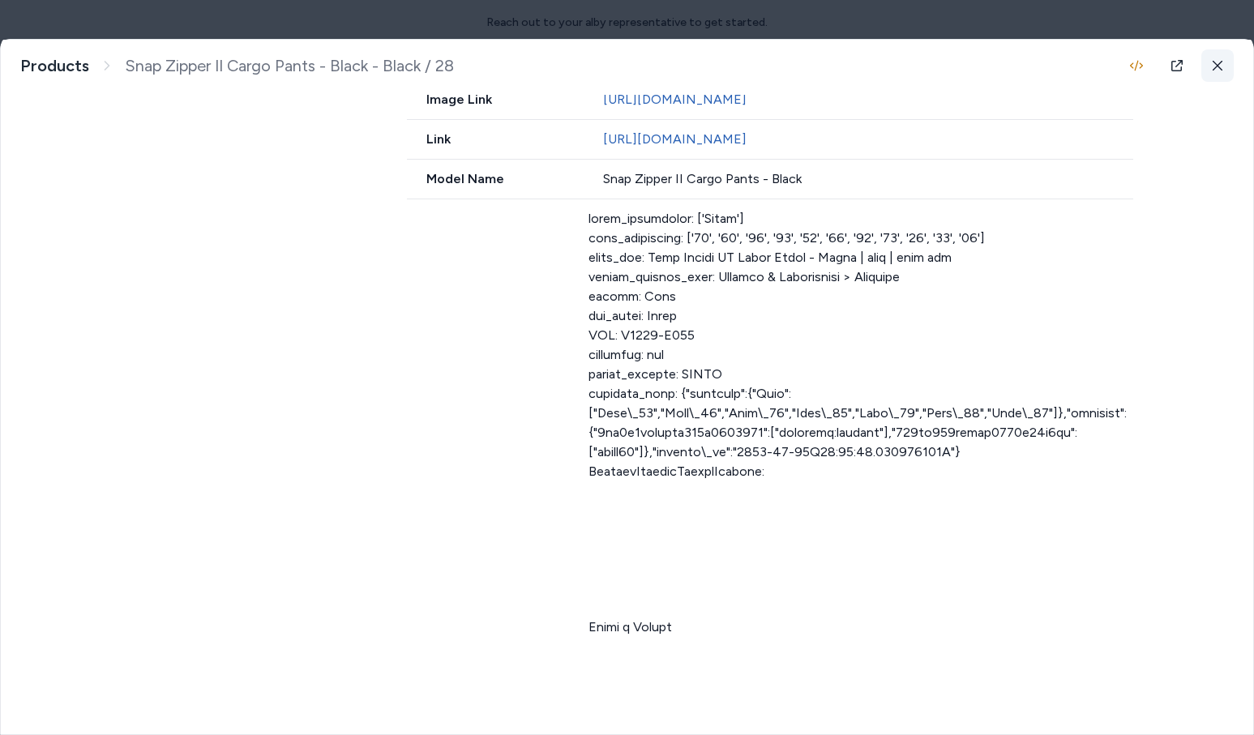
click at [1206, 63] on button at bounding box center [1217, 65] width 32 height 32
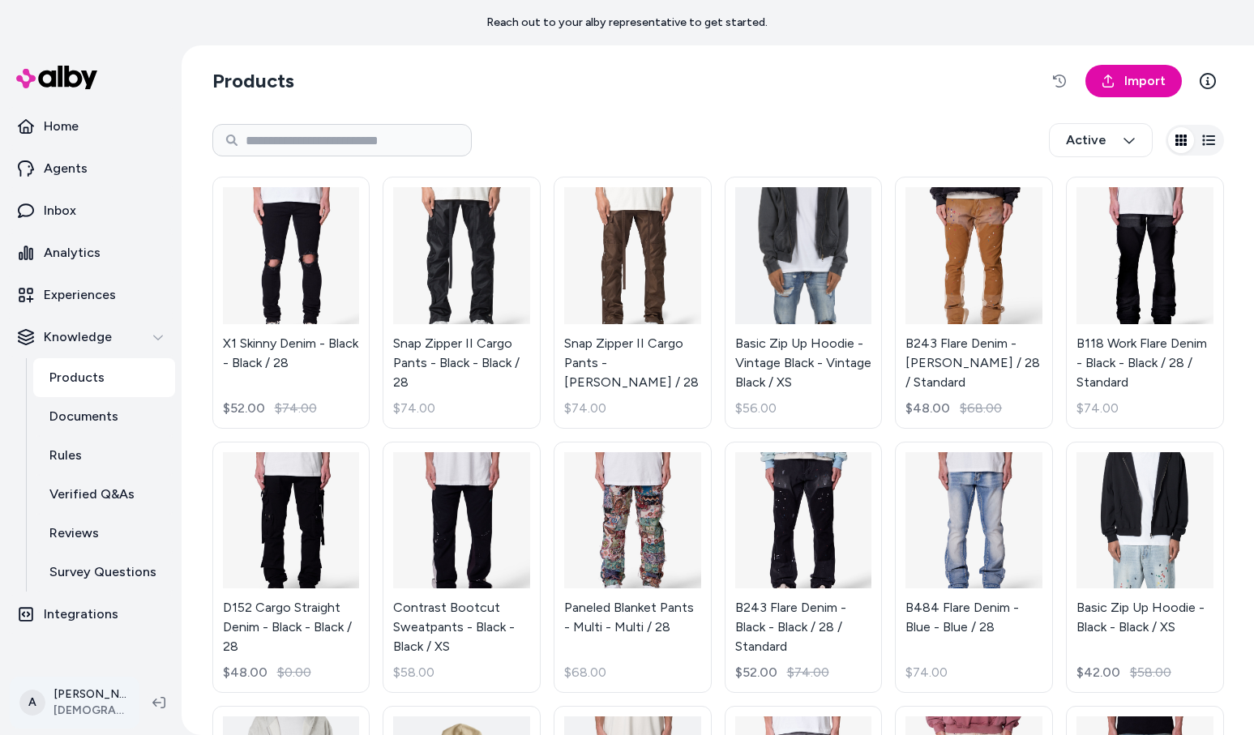
click at [88, 684] on html "Reach out to your alby representative to get started. Home Agents Inbox Analyti…" at bounding box center [627, 367] width 1254 height 735
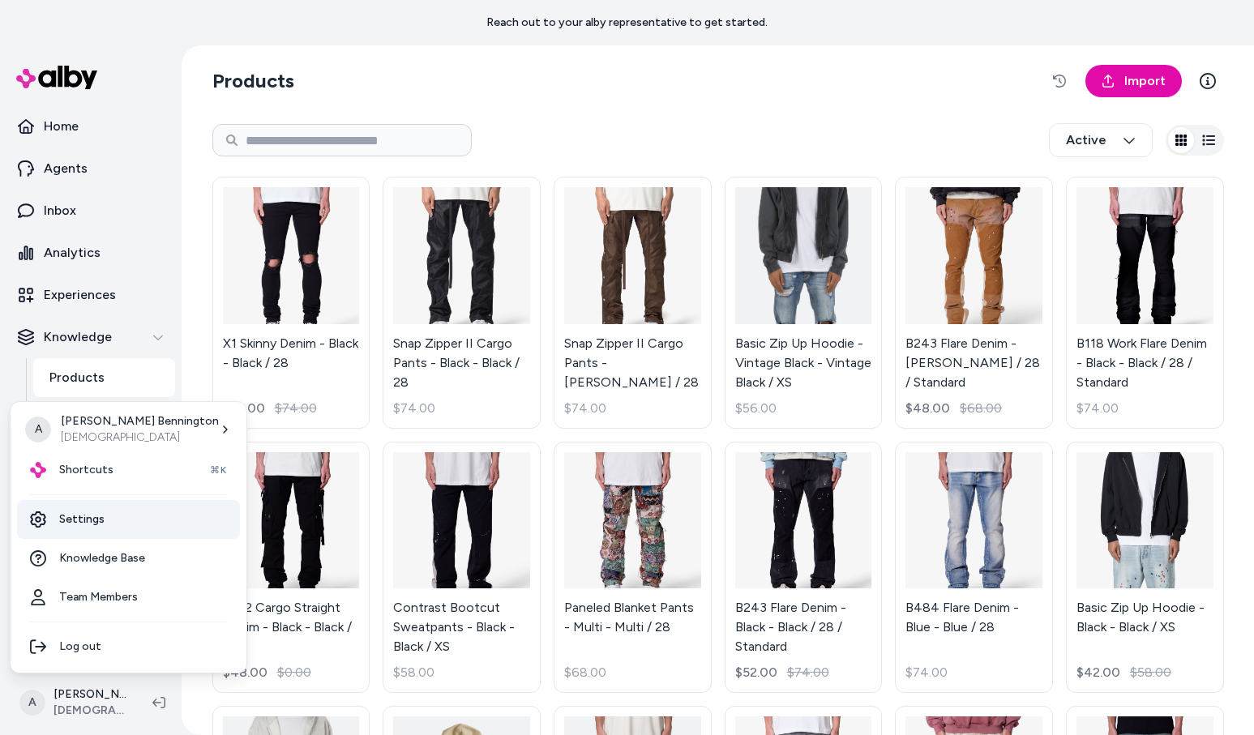
click at [88, 511] on link "Settings" at bounding box center [128, 519] width 223 height 39
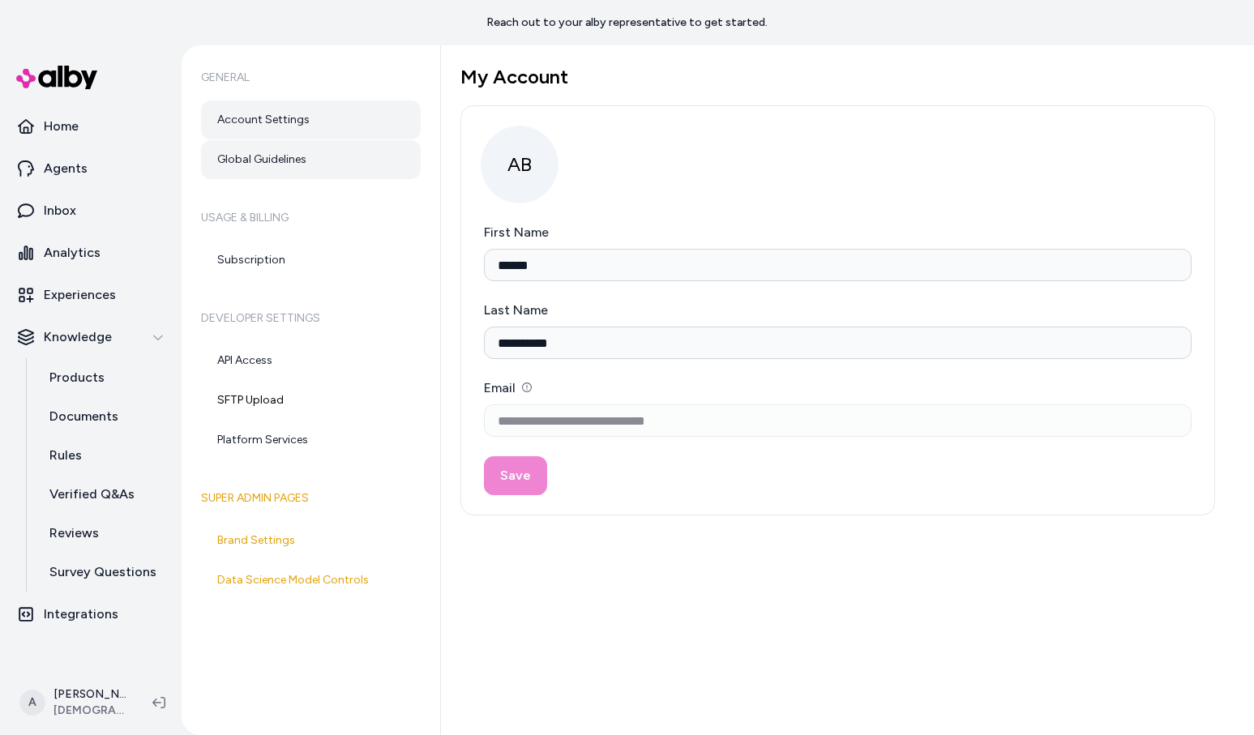
click at [340, 171] on link "Global Guidelines" at bounding box center [311, 159] width 220 height 39
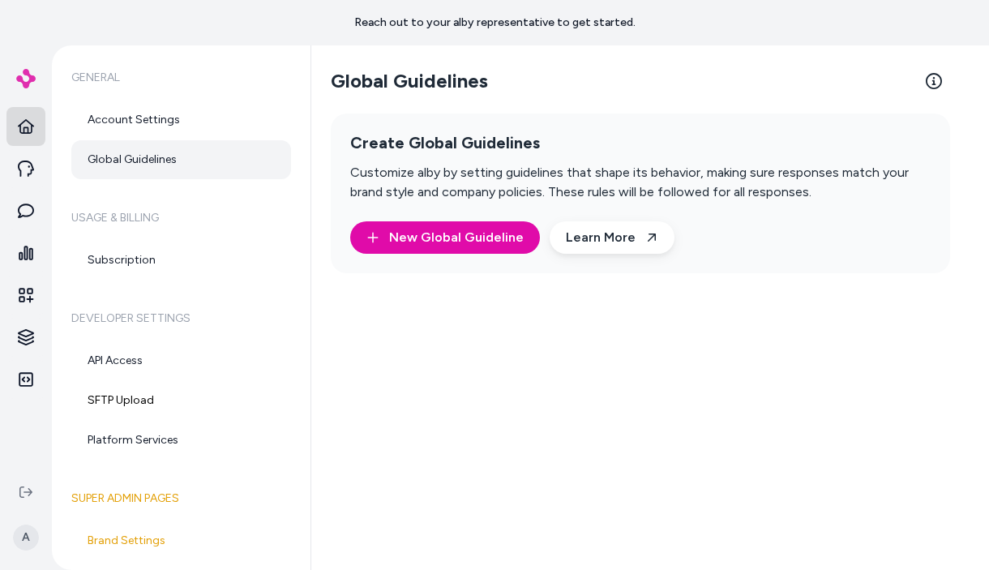
click at [24, 134] on icon at bounding box center [26, 126] width 16 height 16
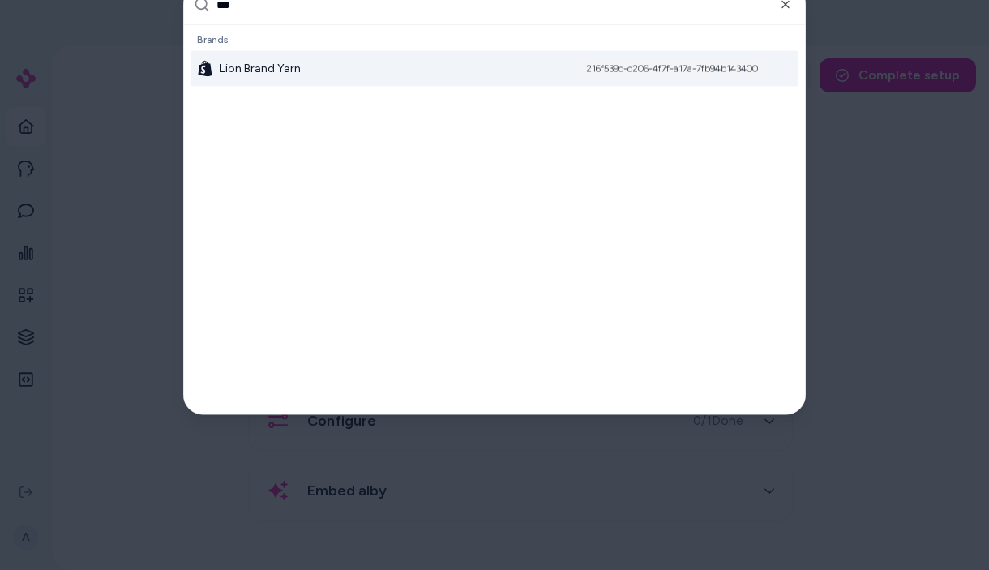
type input "****"
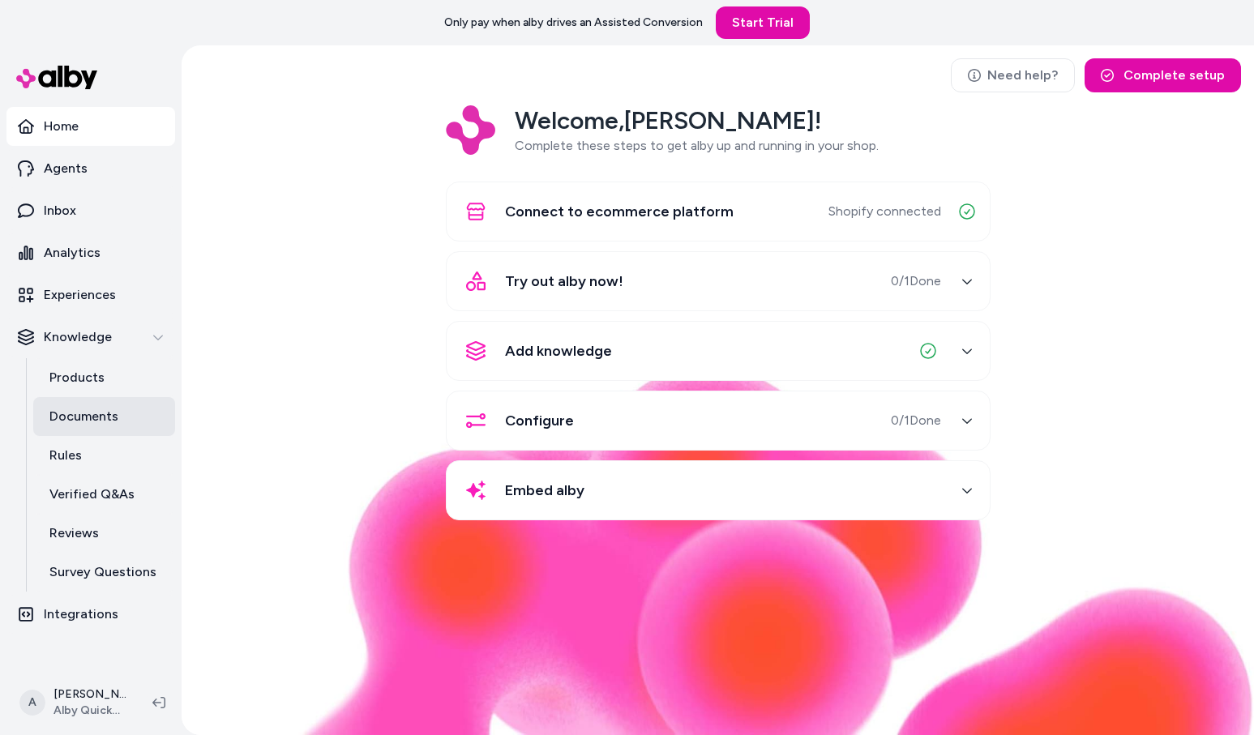
click at [92, 409] on p "Documents" at bounding box center [83, 416] width 69 height 19
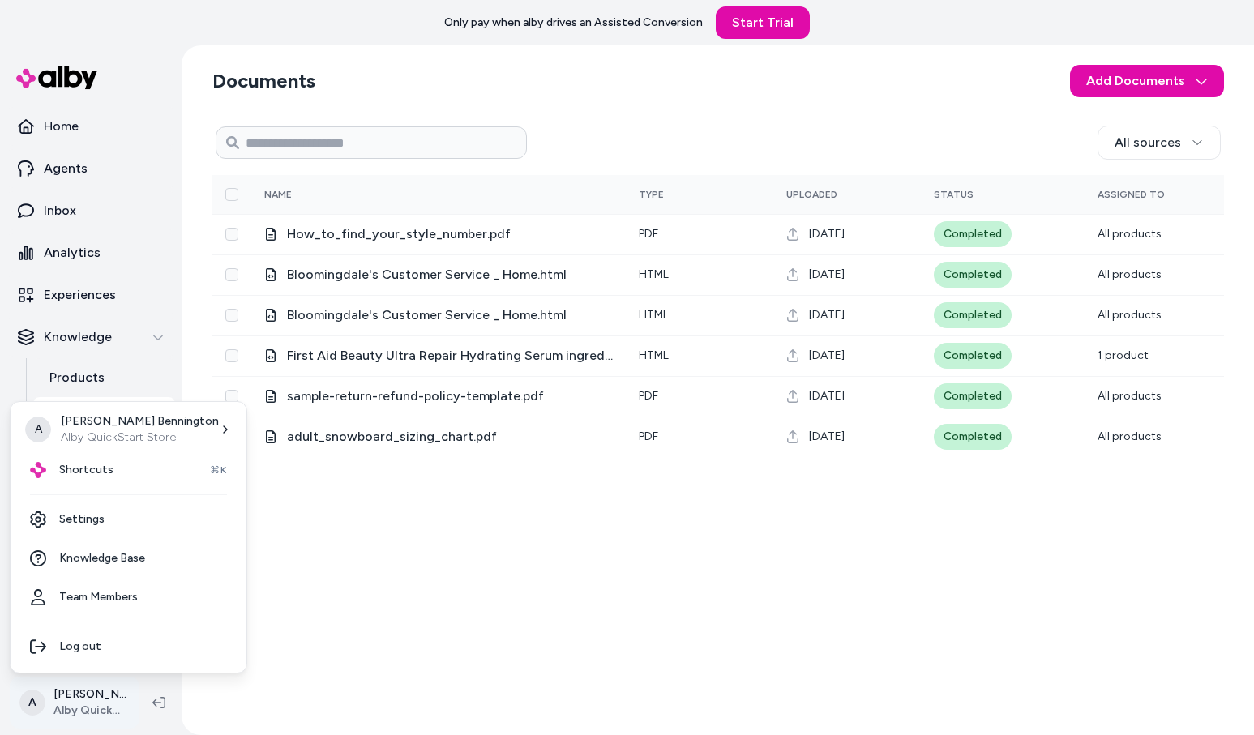
click at [94, 705] on html "Only pay when [PERSON_NAME] drives an Assisted Conversion Start Trial Home Agen…" at bounding box center [627, 367] width 1254 height 735
click at [430, 539] on html "Only pay when alby drives an Assisted Conversion Start Trial Home Agents Inbox …" at bounding box center [627, 367] width 1254 height 735
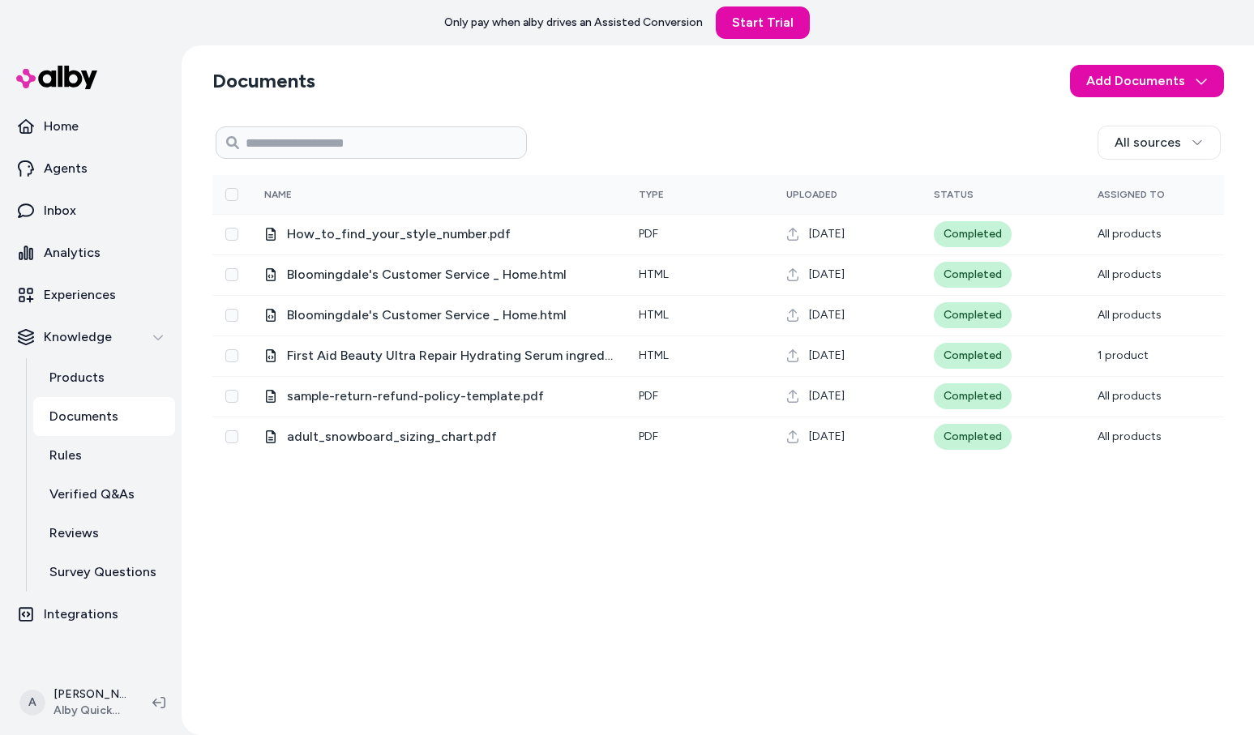
click at [452, 580] on div "All sources 0 Selected Edit Name Type Uploaded Status Assigned To How_to_find_y…" at bounding box center [718, 421] width 1012 height 602
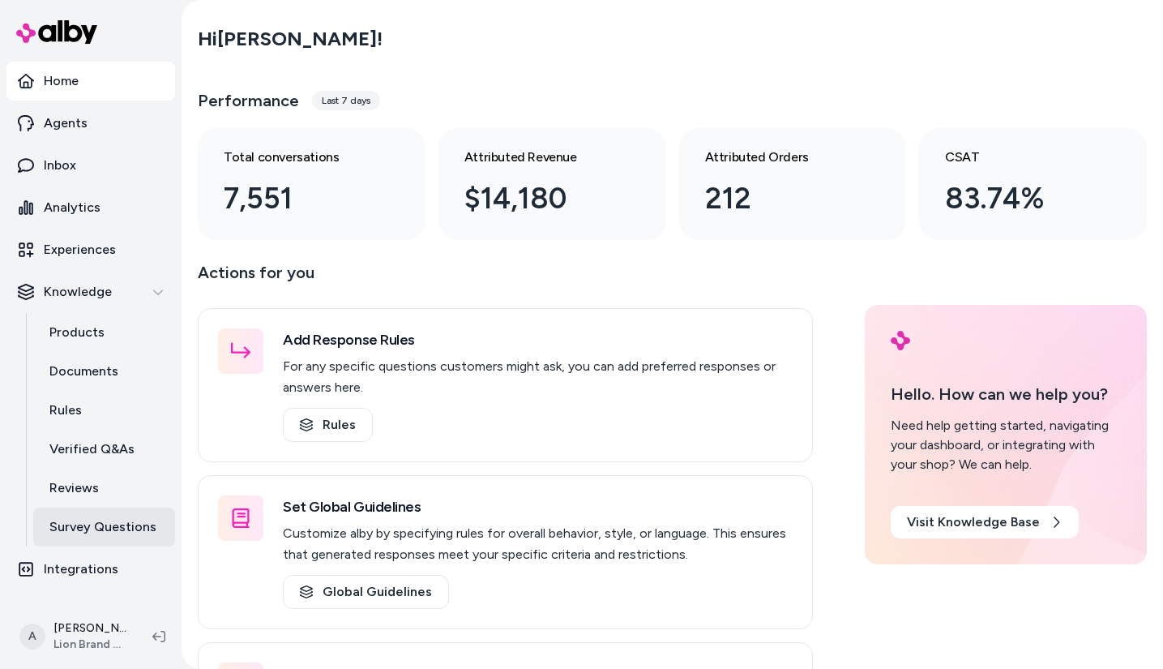
click at [140, 542] on link "Survey Questions" at bounding box center [104, 527] width 142 height 39
